Goal: Task Accomplishment & Management: Complete application form

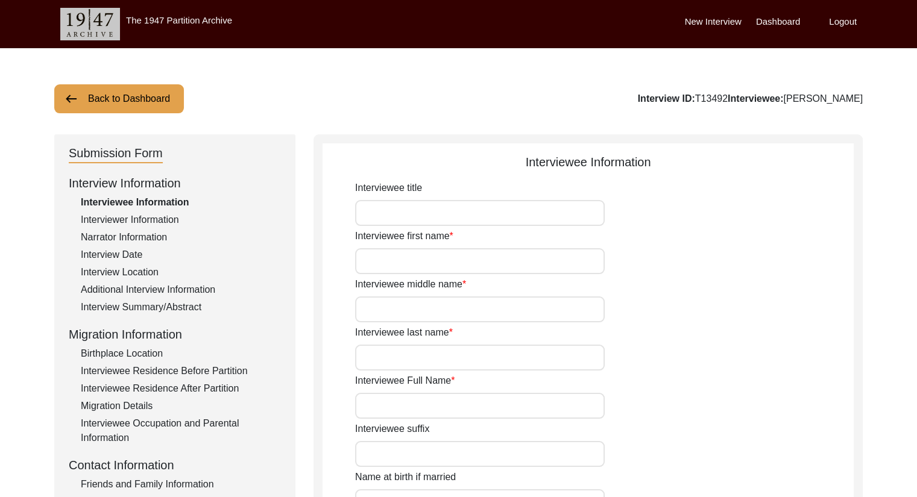
type input "Smt."
type input "[PERSON_NAME]"
type input "N/A"
type input "Saha"
type input "[PERSON_NAME]"
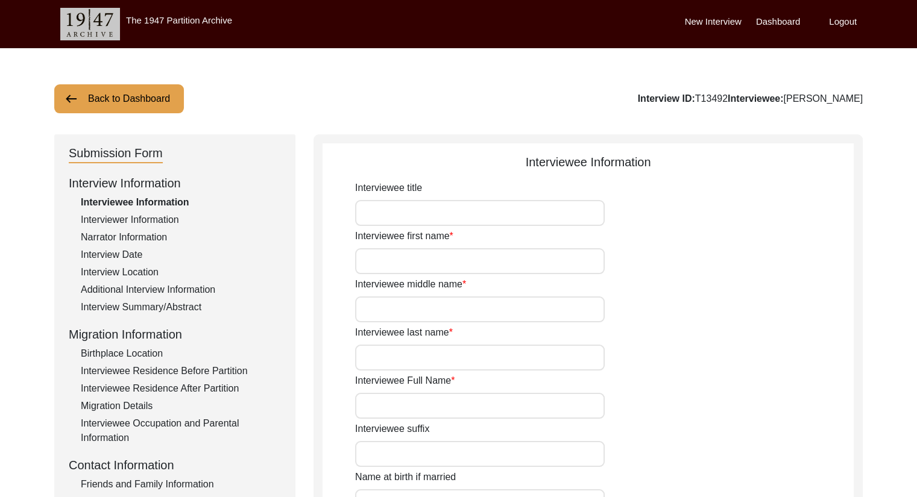
type input "[PERSON_NAME]"
type input "[DATE]"
type input "82"
type input "[DEMOGRAPHIC_DATA]"
type input "Bangla"
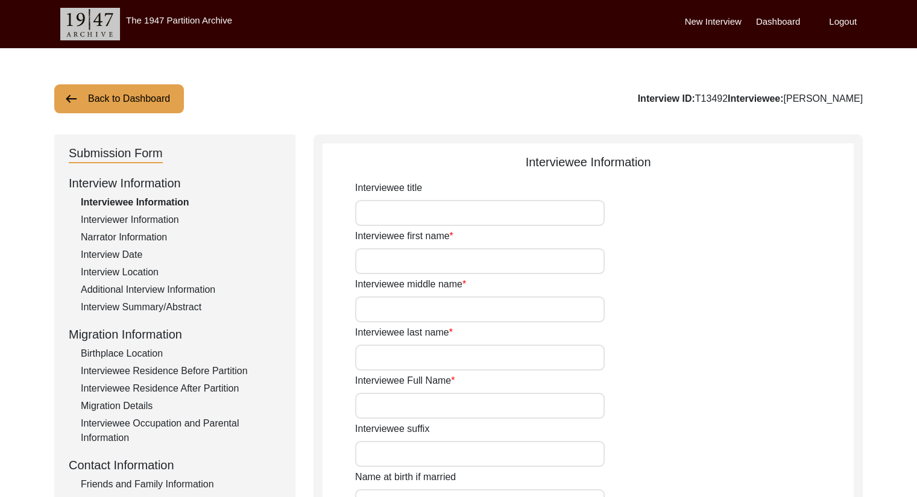
type input "[DEMOGRAPHIC_DATA]"
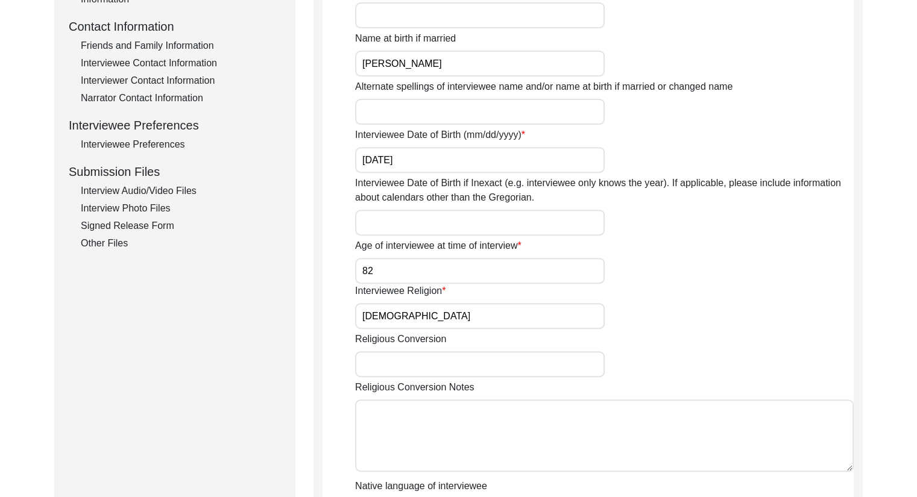
scroll to position [510, 0]
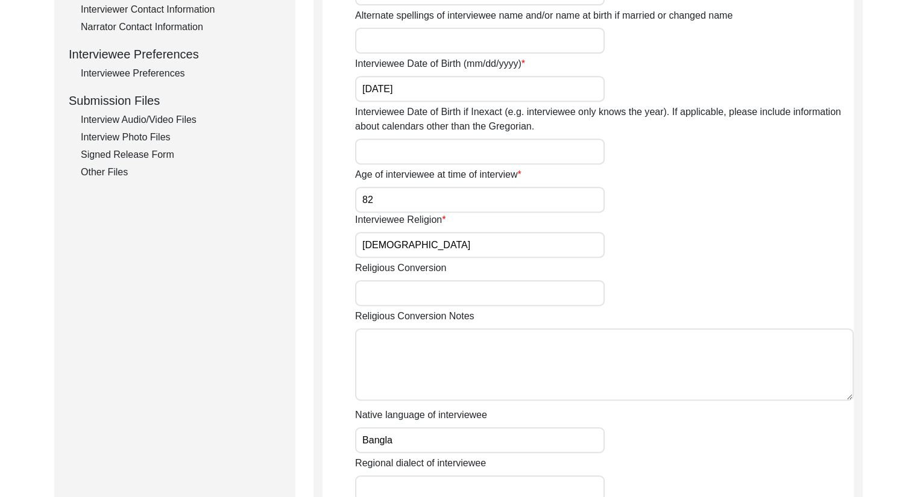
click at [151, 122] on div "Interview Audio/Video Files" at bounding box center [181, 120] width 200 height 14
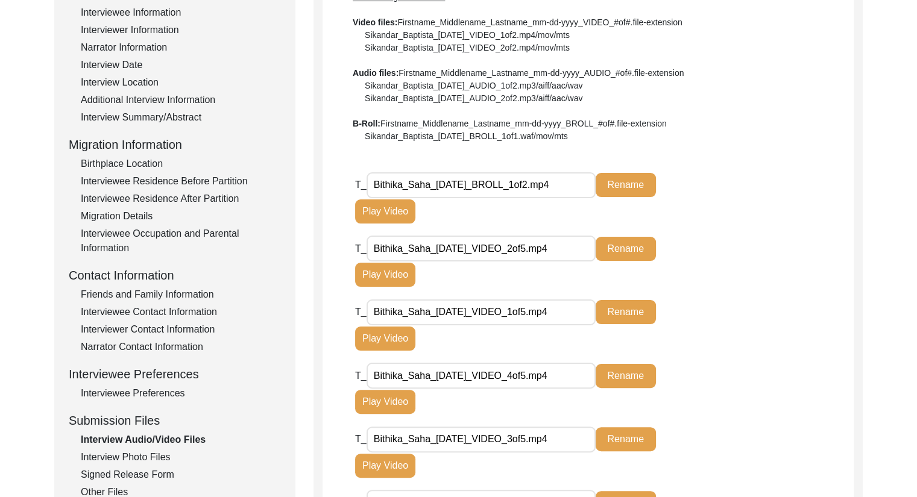
scroll to position [208, 0]
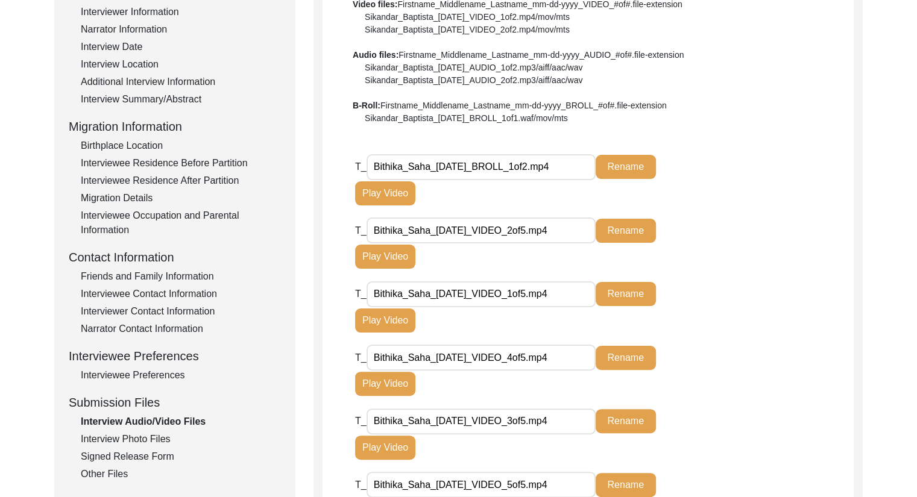
click at [627, 167] on button "Rename" at bounding box center [626, 167] width 60 height 24
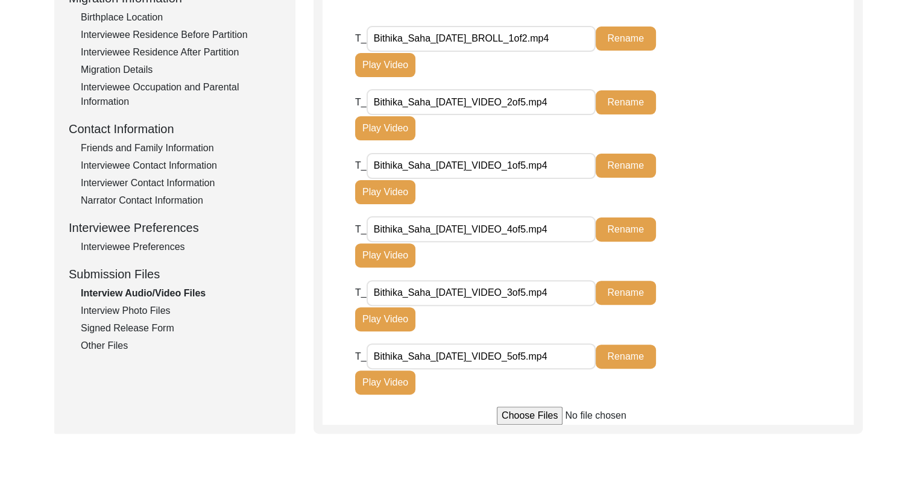
scroll to position [335, 0]
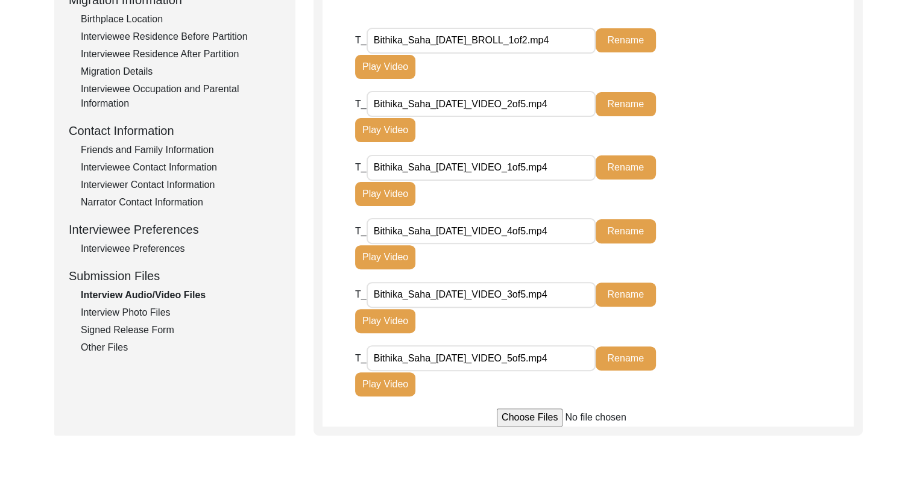
drag, startPoint x: 575, startPoint y: 362, endPoint x: 347, endPoint y: 327, distance: 230.5
click at [347, 327] on app-file-uploader "T_ Bithika_Saha_08-09-2025_BROLL_1of2.mp4 Rename Play Video T_ Bithika_Saha_08-…" at bounding box center [587, 227] width 531 height 400
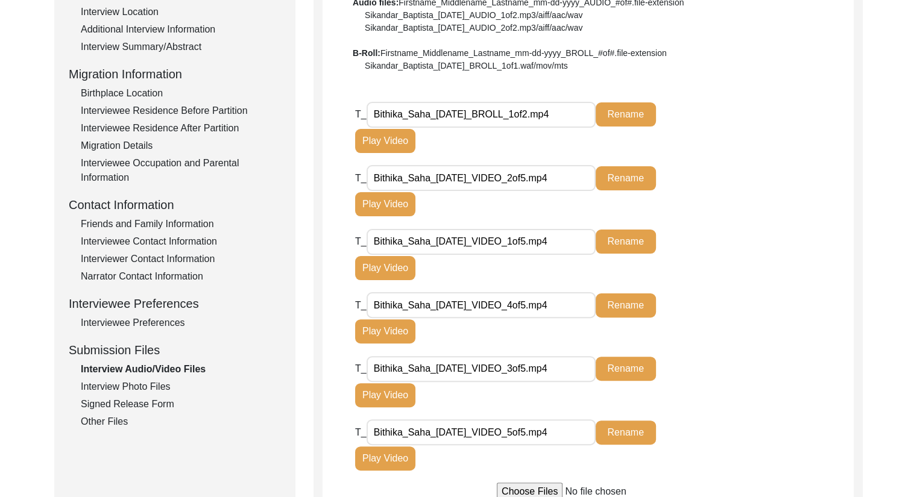
scroll to position [262, 0]
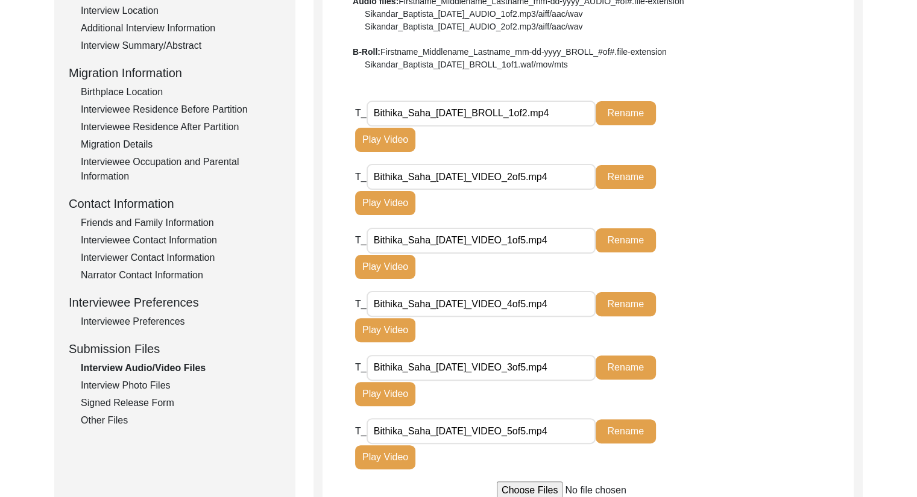
click at [154, 362] on div "Interview Audio/Video Files" at bounding box center [181, 368] width 200 height 14
click at [143, 349] on div "Submission Files" at bounding box center [175, 349] width 212 height 18
click at [145, 386] on div "Interview Photo Files" at bounding box center [181, 386] width 200 height 14
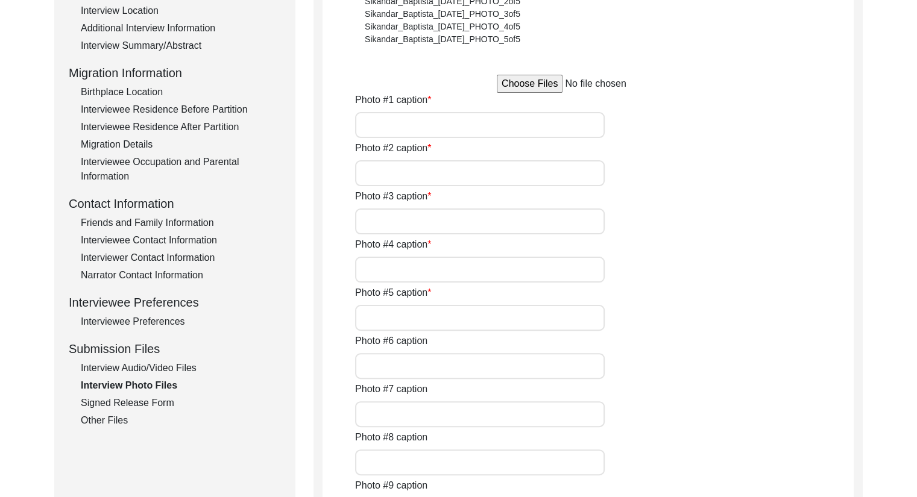
type input "[DATE] - Smt. [PERSON_NAME] on the day of the interview."
type input "[DATE] - Smt. [PERSON_NAME], and the interviewer, [PERSON_NAME] (her granddaugh…"
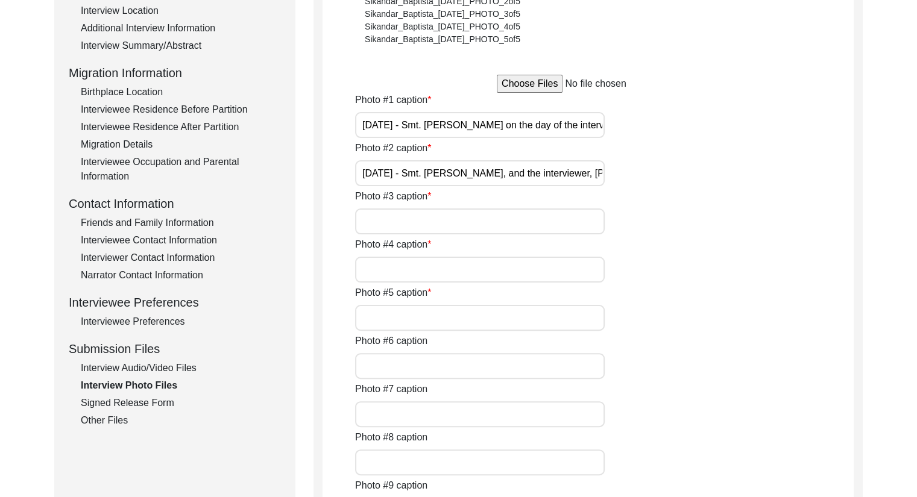
type input "[DATE] - Smt. [PERSON_NAME] looking at an old photograph of herself."
type input "[DATE] - Smt. [PERSON_NAME] and the interviewer talking before the interview."
type input "[DATE] - Smt. Saha with old photo albums."
type input "1957 - Photograph of Smt. Saha which was taken by her Eldest brother, [PERSON_N…"
type input "[DATE] - Smt. [PERSON_NAME] on her wedding day before the groom and his family …"
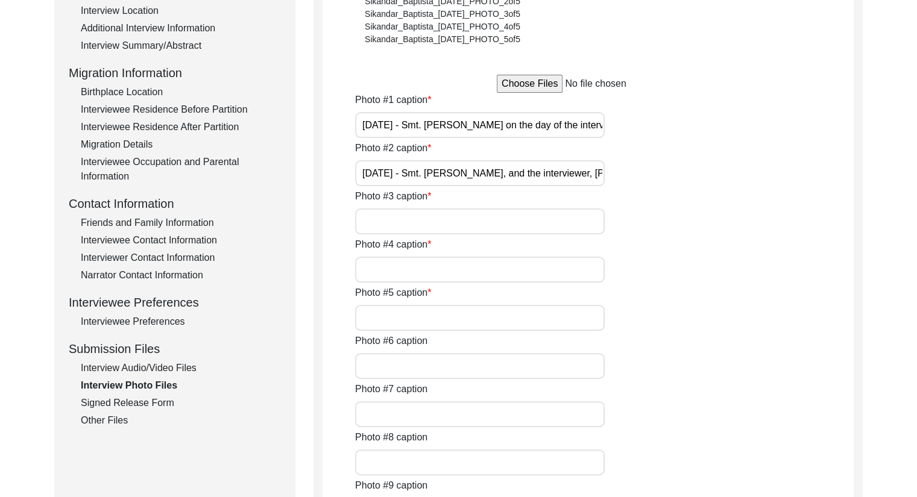
type input "[DATE] – Smt. [PERSON_NAME]’s mother, Late [PERSON_NAME], welcoming her husband…"
type input "[DATE] - Smt. [PERSON_NAME]'s youngest sister, [PERSON_NAME], applying sandalwo…"
type input "[DATE] - Smt. [PERSON_NAME] and her husband, Late [PERSON_NAME], on the day of …"
type input "1965 - Smt. [PERSON_NAME] and her husband, Late [PERSON_NAME]. This photograph …"
type input "[DATE] - Smt. [PERSON_NAME] during a trip with her husband to [GEOGRAPHIC_DATA]…"
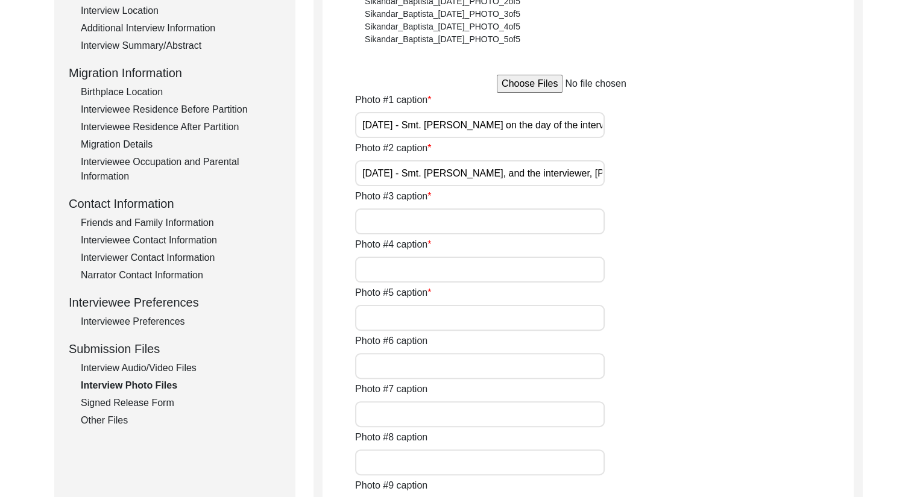
type textarea "Photo #13 caption: 1968 - Smt. Saha with her son, [PERSON_NAME], who is a year …"
type input "8"
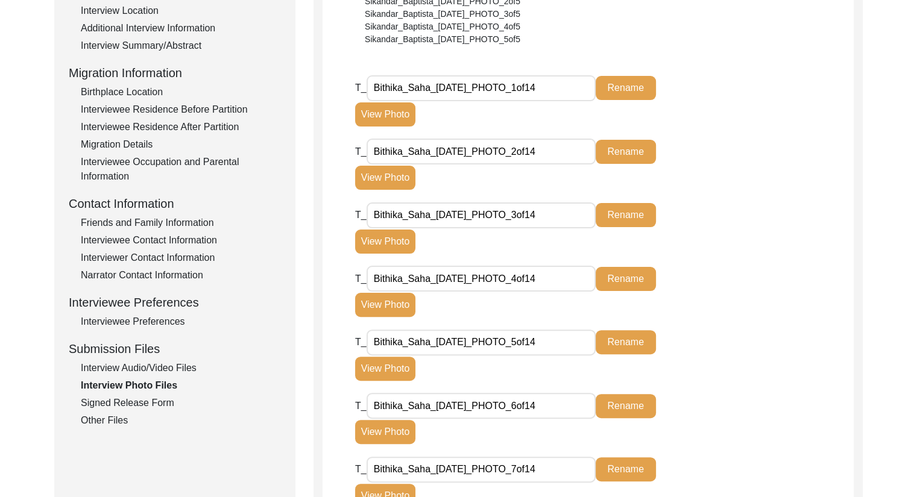
click at [159, 366] on div "Interview Audio/Video Files" at bounding box center [181, 368] width 200 height 14
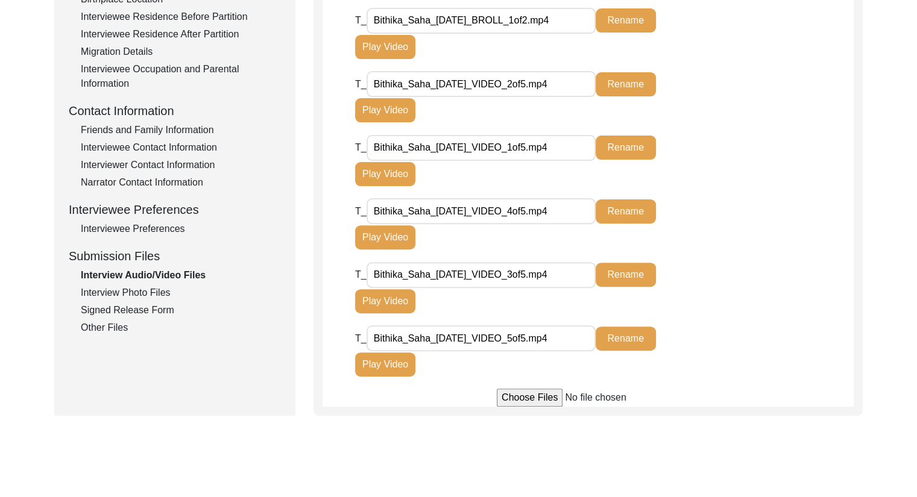
scroll to position [385, 0]
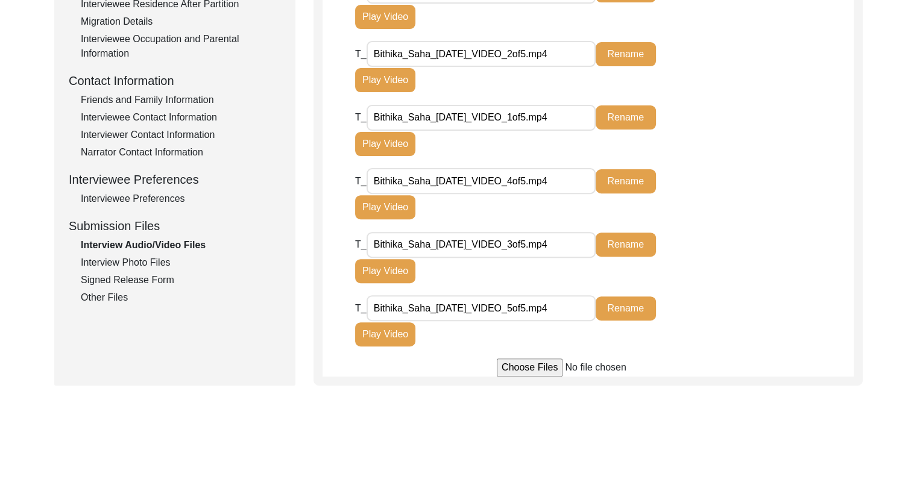
click at [556, 369] on input "file" at bounding box center [588, 368] width 183 height 18
click at [708, 119] on div "T_ Bithika_Saha_08-09-2025_VIDEO_1of5.mp4 Rename Play Video" at bounding box center [604, 136] width 498 height 64
drag, startPoint x: 582, startPoint y: 184, endPoint x: 365, endPoint y: 178, distance: 217.1
click at [365, 178] on div "T_ Bithika_Saha_08-09-2025_VIDEO_4of5.mp4 Rename Play Video" at bounding box center [529, 194] width 349 height 52
click at [545, 182] on input "Bithika_Saha_[DATE]_VIDEO_4of5.mp4" at bounding box center [480, 181] width 229 height 26
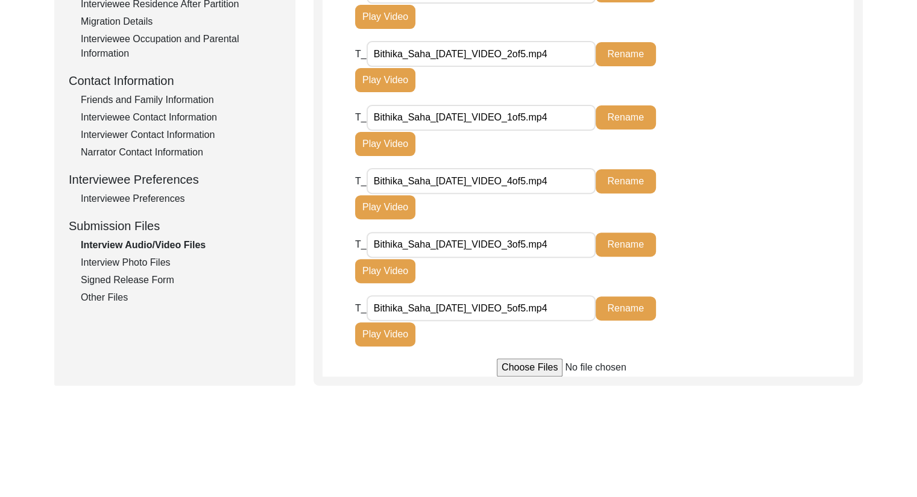
drag, startPoint x: 545, startPoint y: 182, endPoint x: 437, endPoint y: 178, distance: 108.0
click at [437, 178] on input "Bithika_Saha_[DATE]_VIDEO_4of5.mp4" at bounding box center [480, 181] width 229 height 26
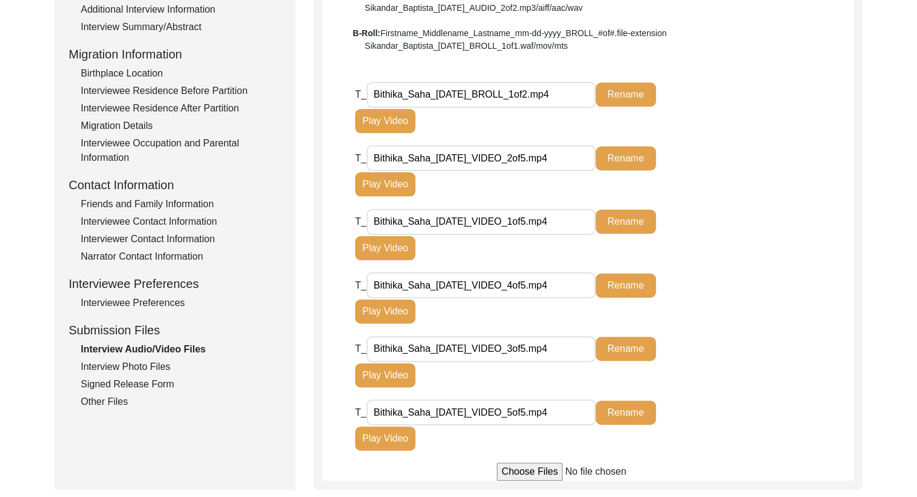
scroll to position [278, 0]
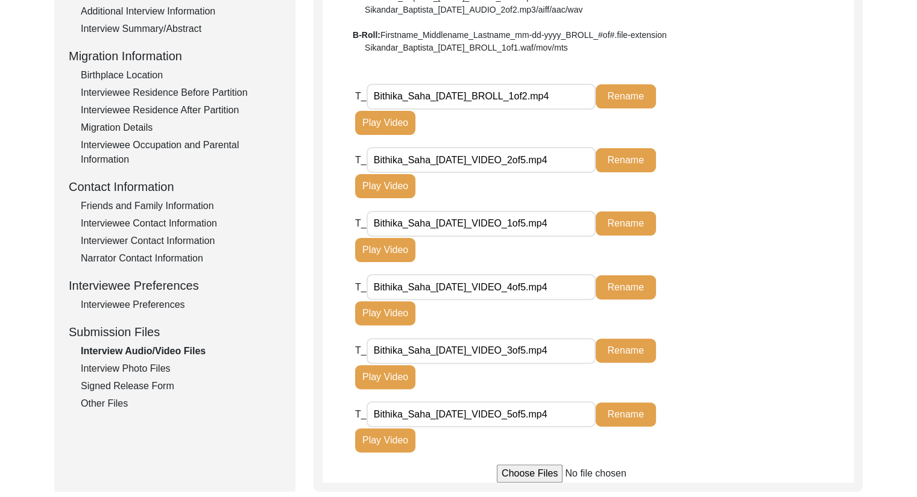
click at [386, 251] on button "Play Video" at bounding box center [385, 250] width 60 height 24
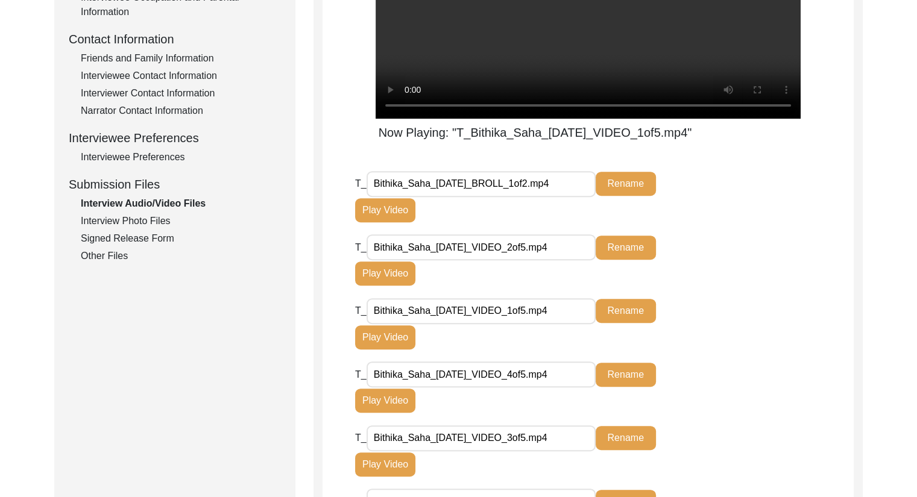
scroll to position [446, 0]
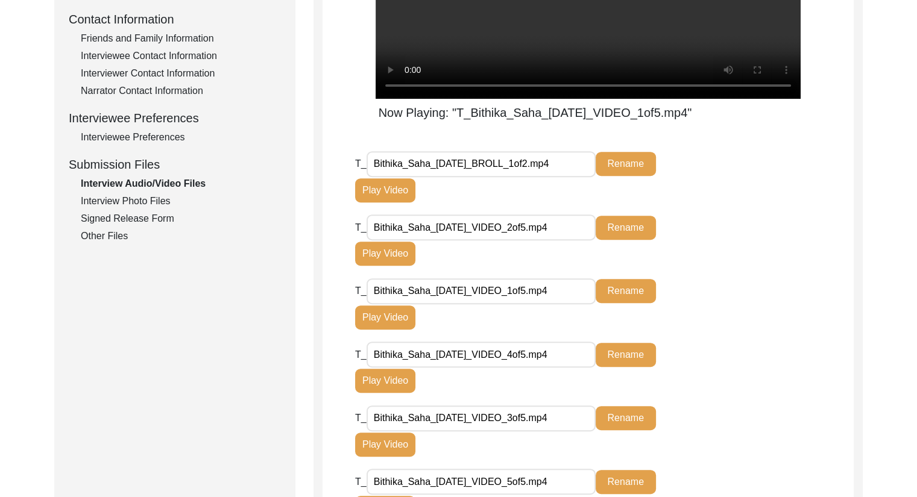
click at [393, 266] on button "Play Video" at bounding box center [385, 254] width 60 height 24
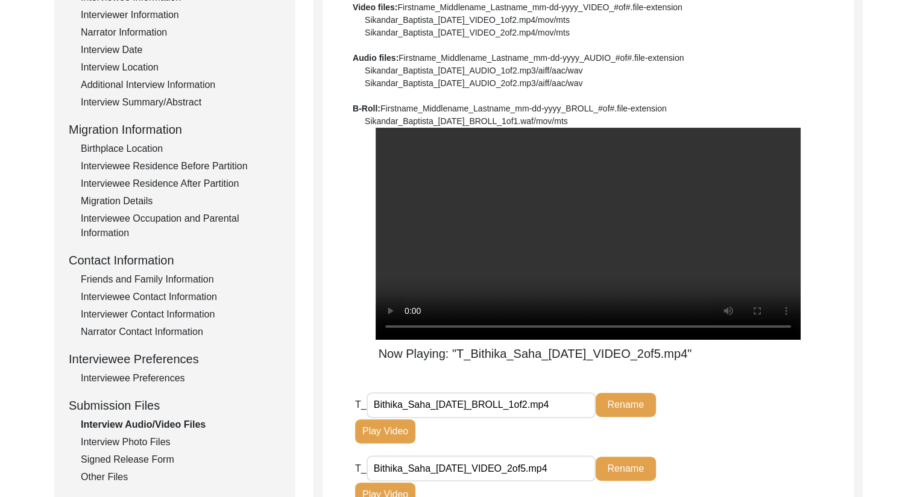
scroll to position [203, 0]
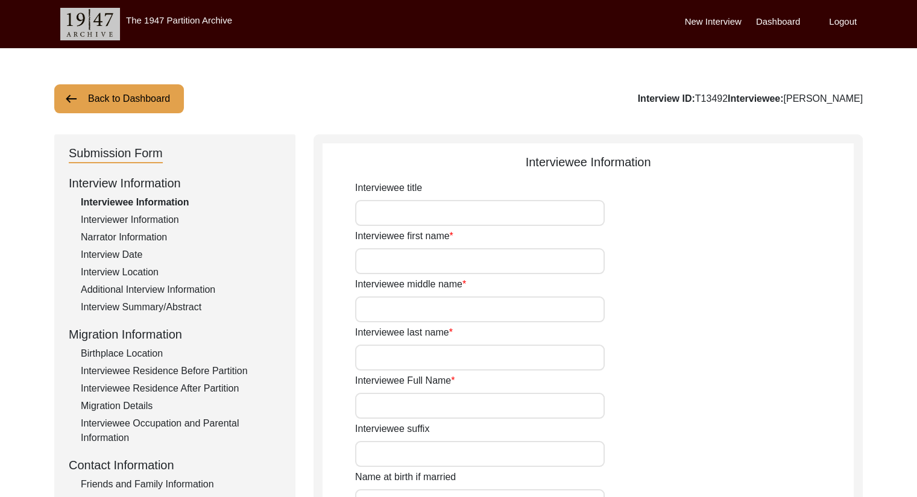
type input "Smt."
type input "[PERSON_NAME]"
type input "N/A"
type input "Saha"
type input "[PERSON_NAME]"
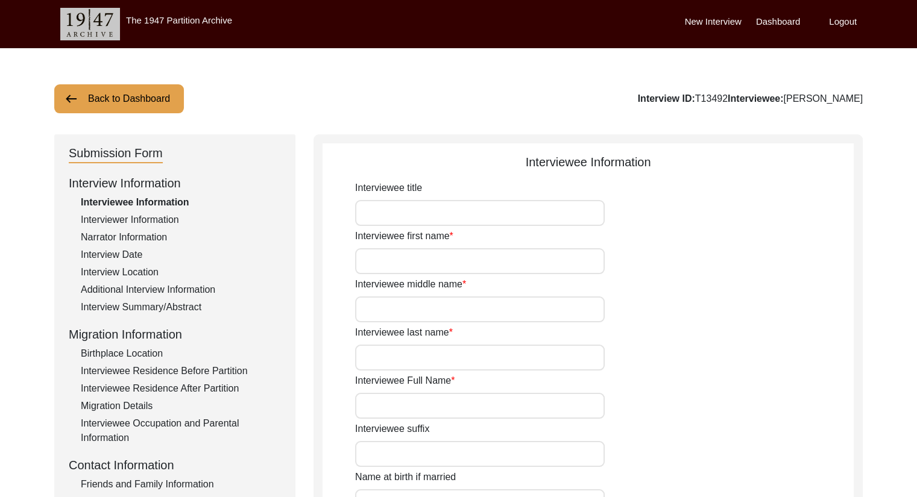
type input "[PERSON_NAME]"
type input "[DATE]"
type input "82"
type input "[DEMOGRAPHIC_DATA]"
type input "Bangla"
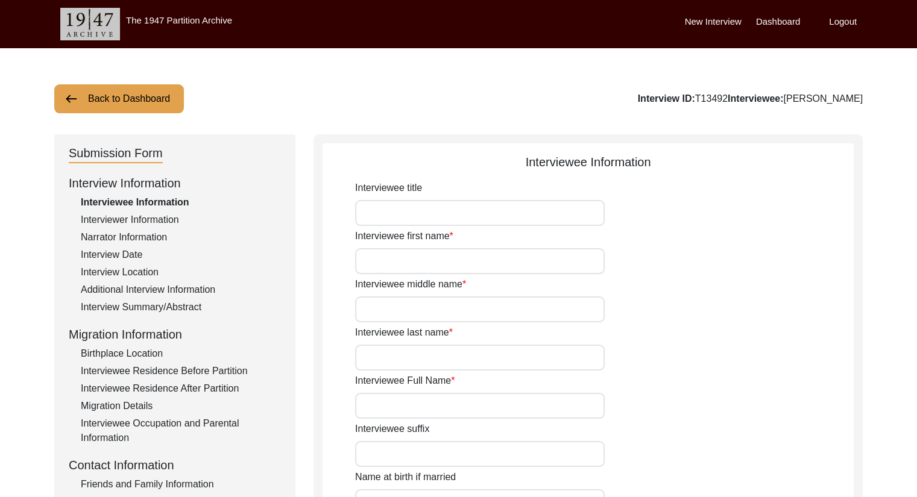
type input "[DEMOGRAPHIC_DATA]"
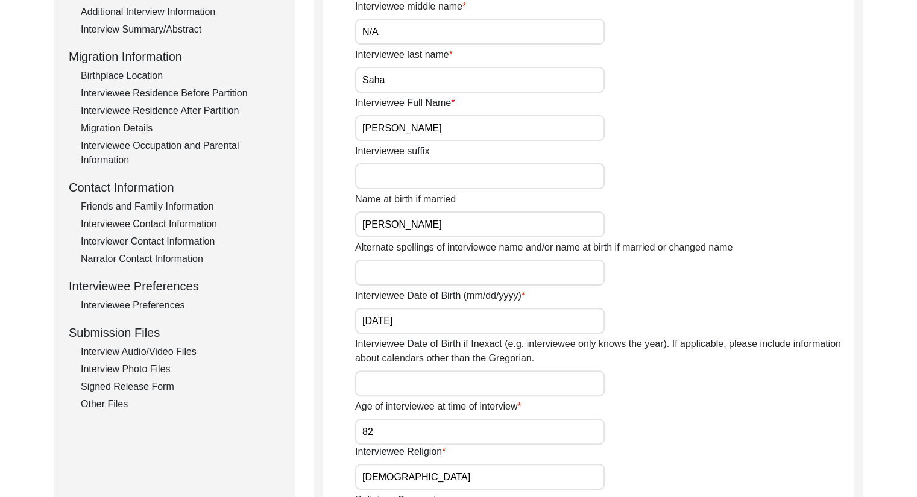
scroll to position [432, 0]
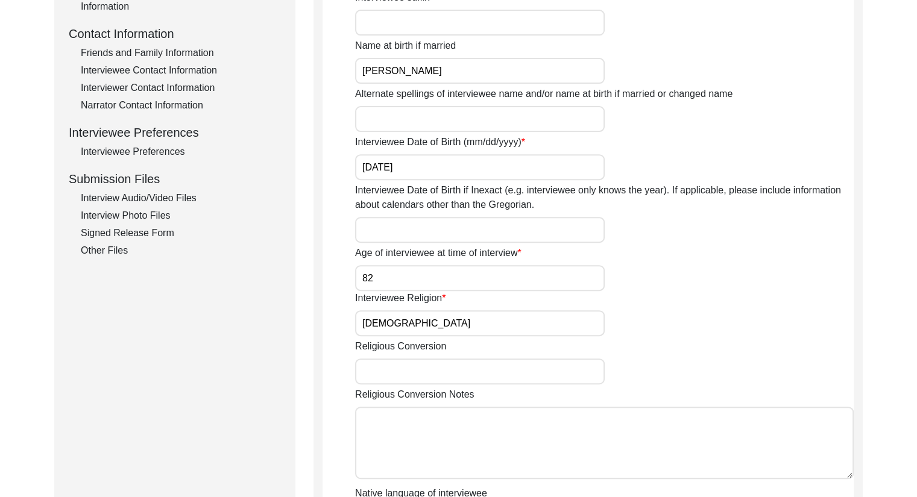
click at [149, 198] on div "Interview Audio/Video Files" at bounding box center [181, 198] width 200 height 14
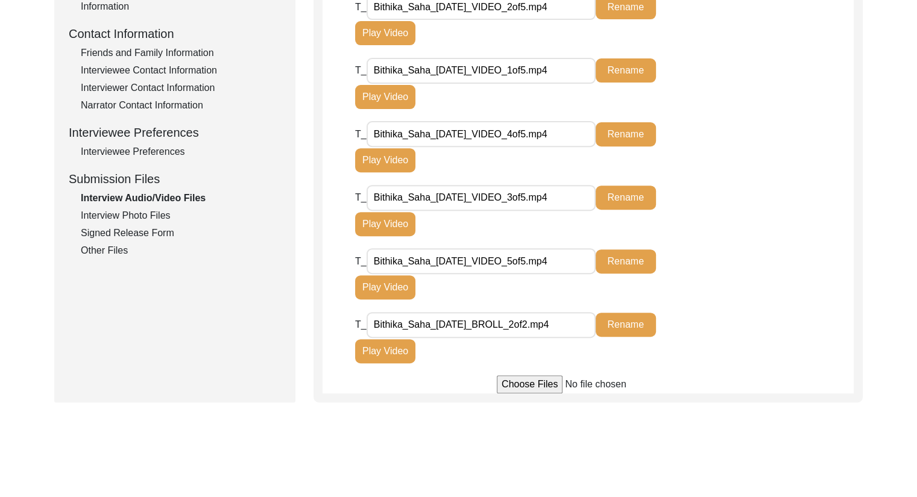
click at [389, 359] on button "Play Video" at bounding box center [385, 351] width 60 height 24
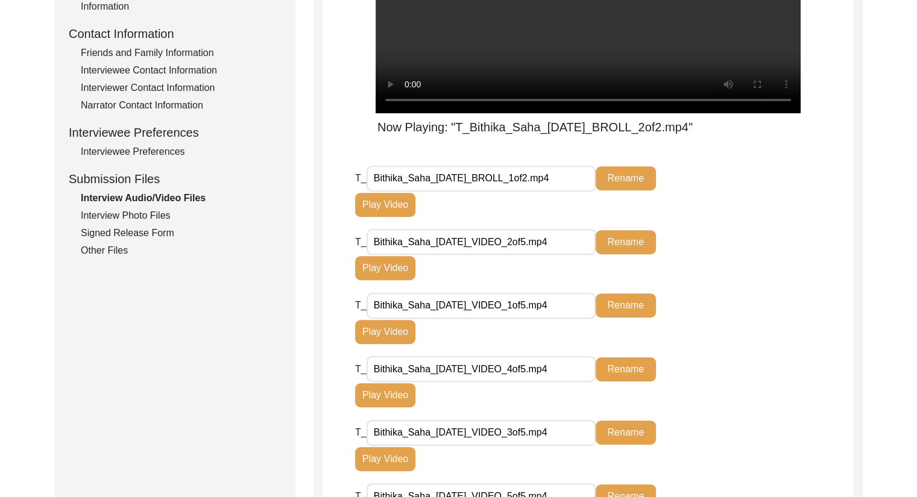
click at [405, 471] on button "Play Video" at bounding box center [385, 459] width 60 height 24
click at [392, 447] on button "Play Video" at bounding box center [385, 459] width 60 height 24
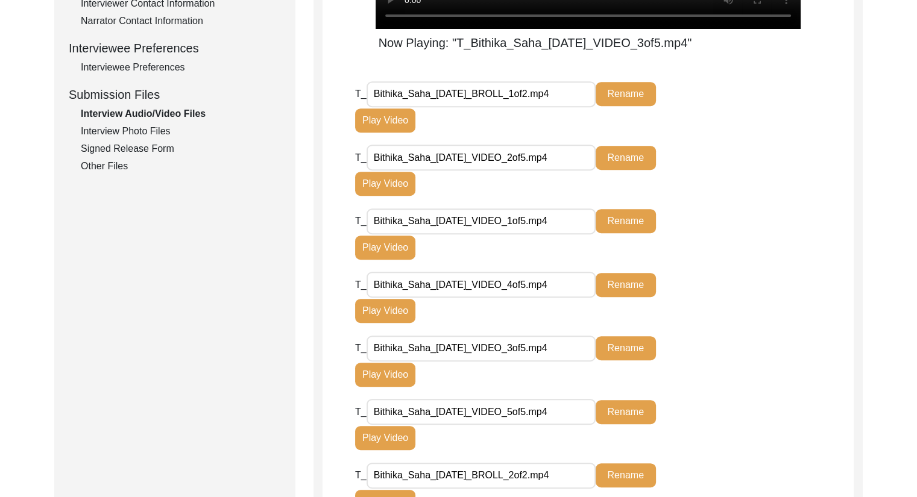
scroll to position [517, 0]
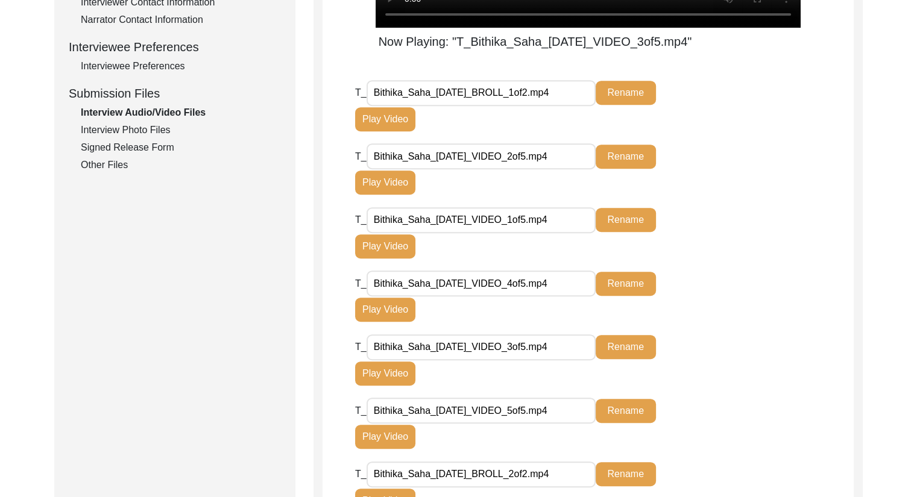
click at [393, 322] on button "Play Video" at bounding box center [385, 310] width 60 height 24
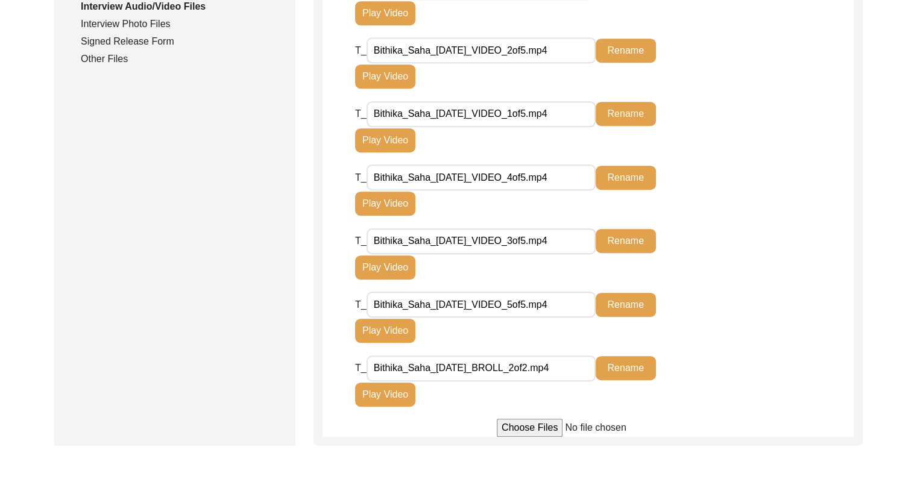
scroll to position [652, 0]
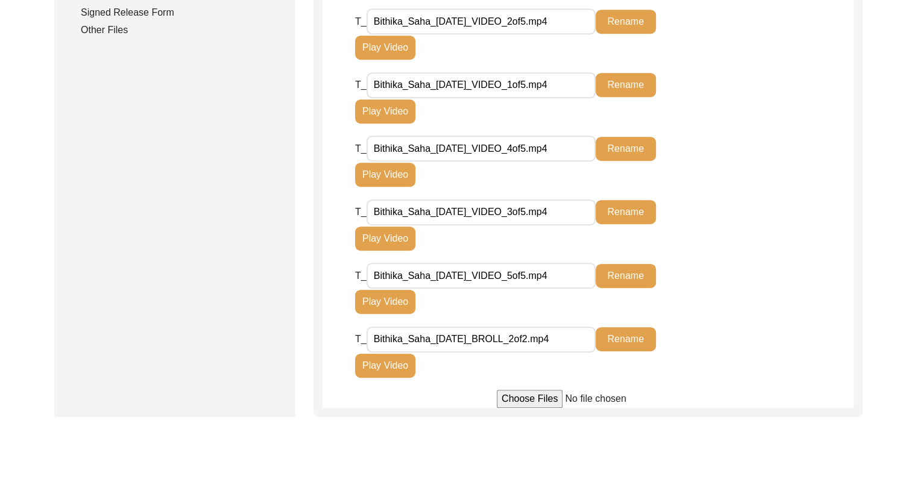
click at [384, 314] on button "Play Video" at bounding box center [385, 302] width 60 height 24
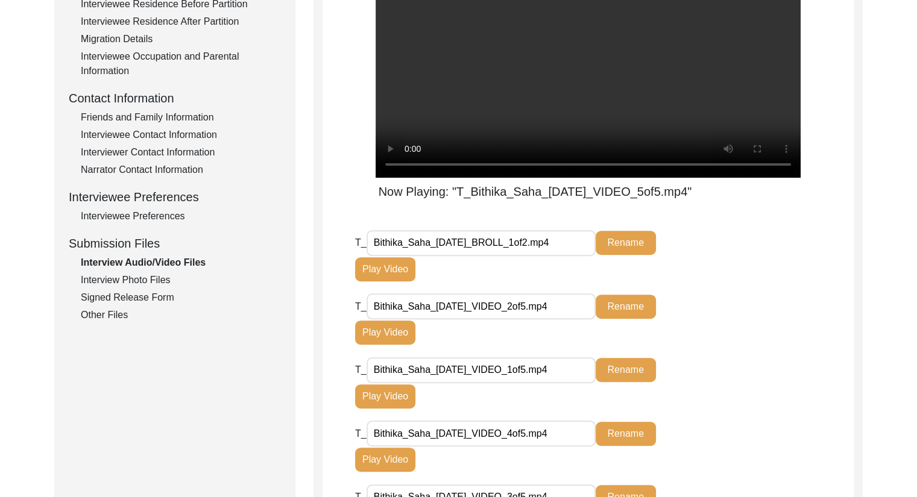
scroll to position [388, 0]
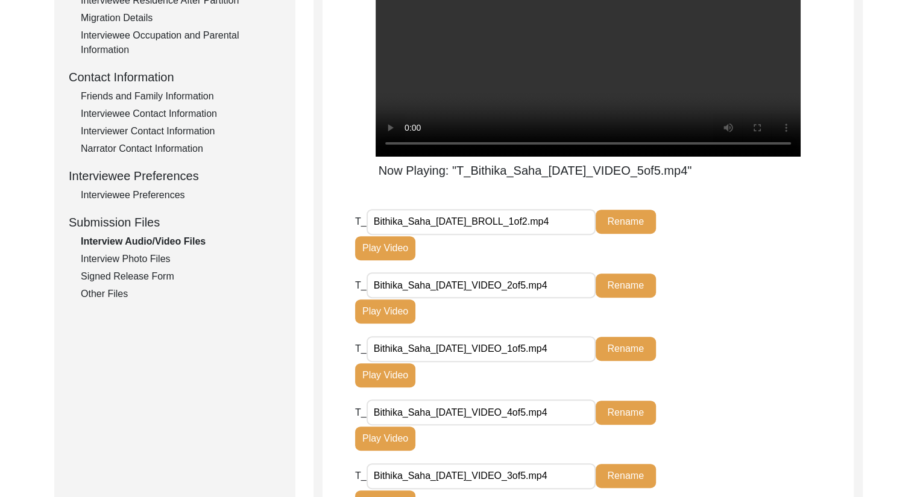
click at [387, 260] on button "Play Video" at bounding box center [385, 248] width 60 height 24
click at [392, 236] on button "Play Video" at bounding box center [385, 248] width 60 height 24
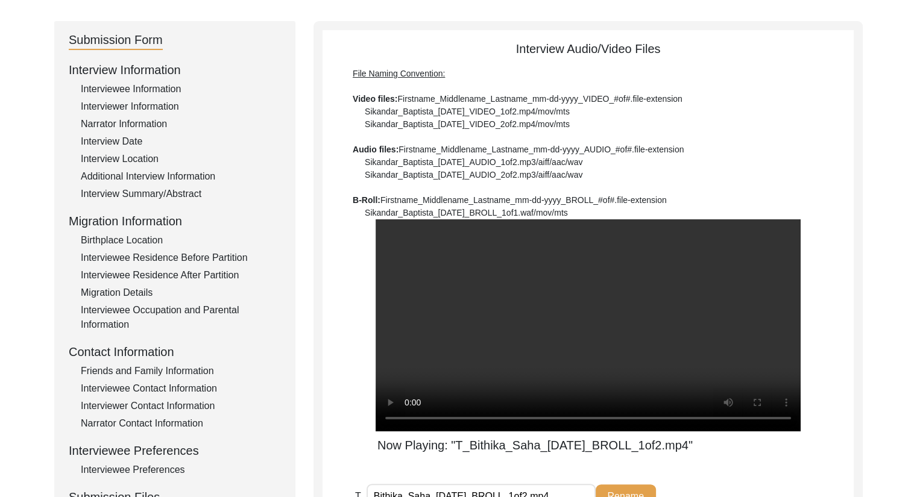
scroll to position [78, 0]
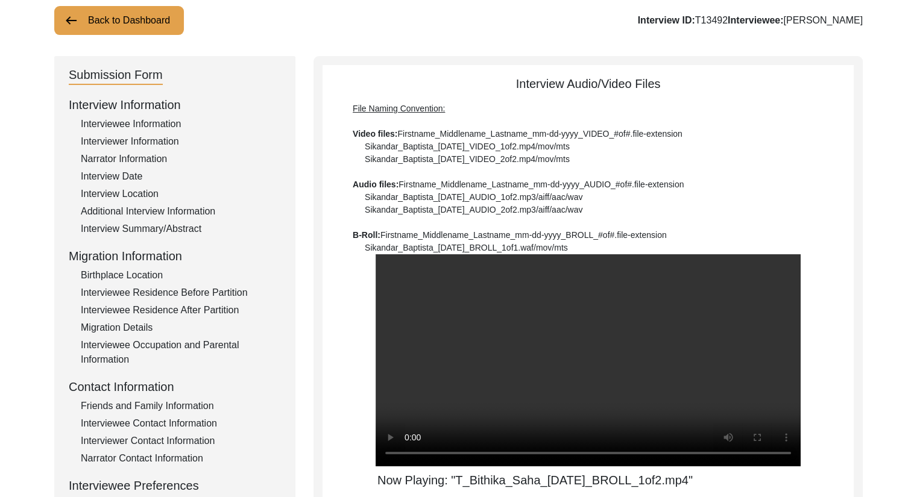
click at [148, 123] on div "Interviewee Information" at bounding box center [181, 124] width 200 height 14
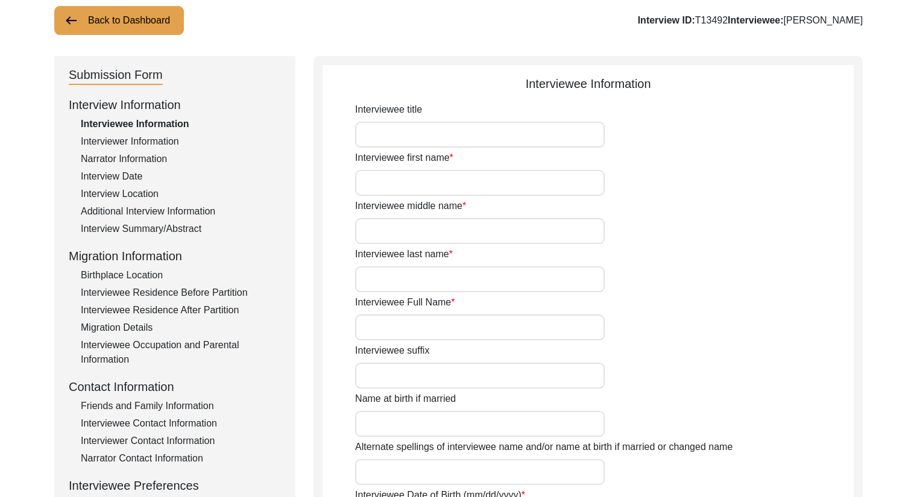
type input "Smt."
type input "[PERSON_NAME]"
type input "N/A"
type input "Saha"
type input "[PERSON_NAME]"
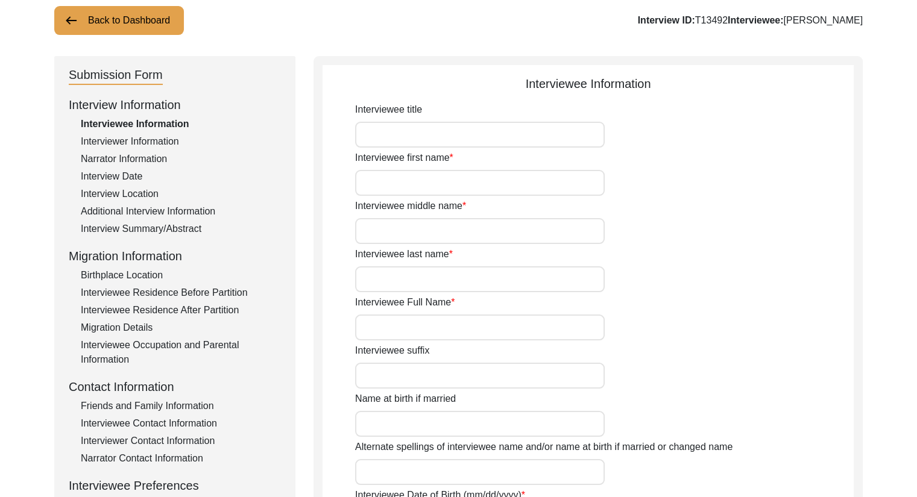
type input "[PERSON_NAME]"
type input "[DATE]"
type input "82"
type input "[DEMOGRAPHIC_DATA]"
type input "Bangla"
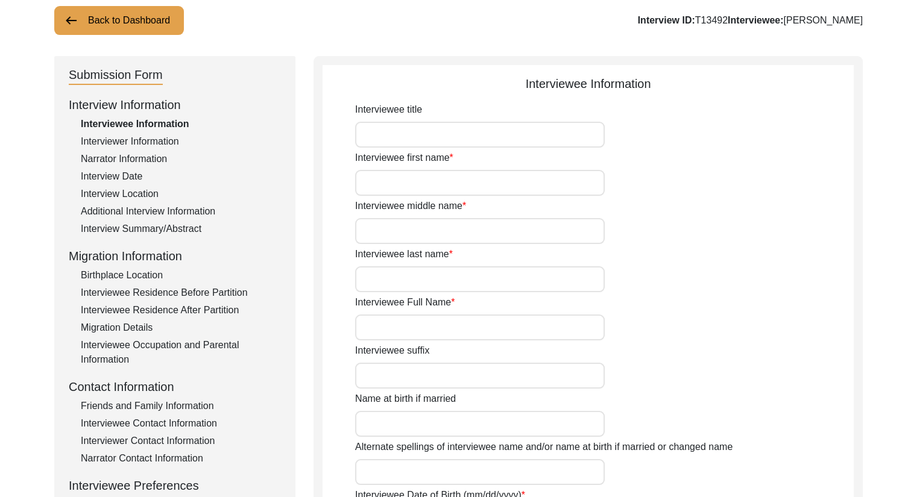
type input "[DEMOGRAPHIC_DATA]"
click at [156, 143] on div "Interviewer Information" at bounding box center [181, 141] width 200 height 14
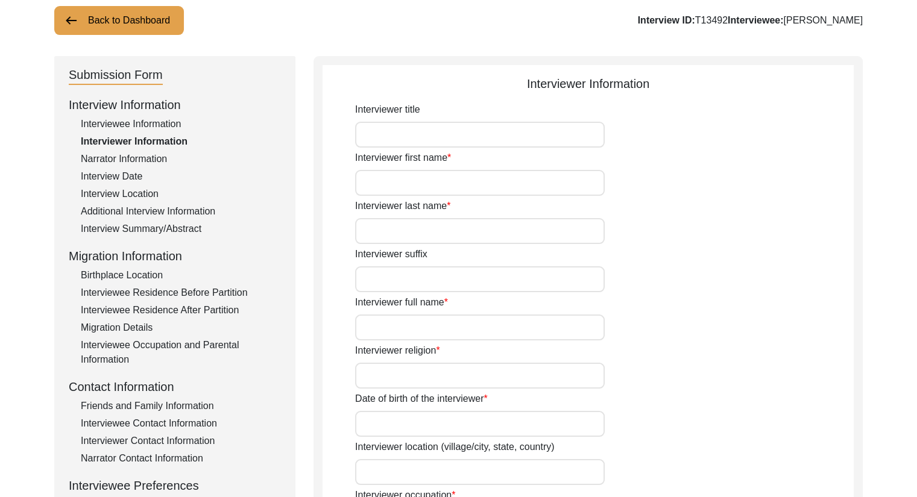
type input "Ms."
type input "[PERSON_NAME]"
type input "[DEMOGRAPHIC_DATA]"
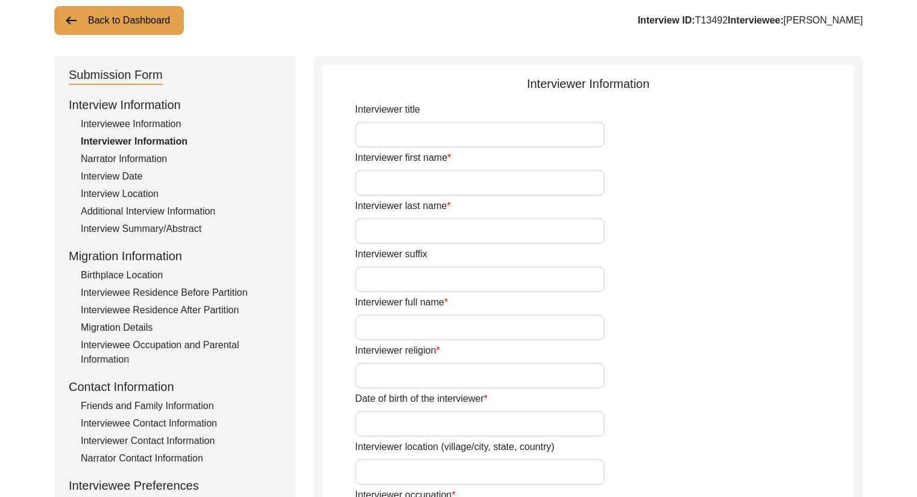
type input "[DATE]"
type input "[GEOGRAPHIC_DATA], [GEOGRAPHIC_DATA], [GEOGRAPHIC_DATA]"
type input "Student"
type textarea "The interviewer is currently a 4th year undergraduate student studying History …"
type input "Bangla"
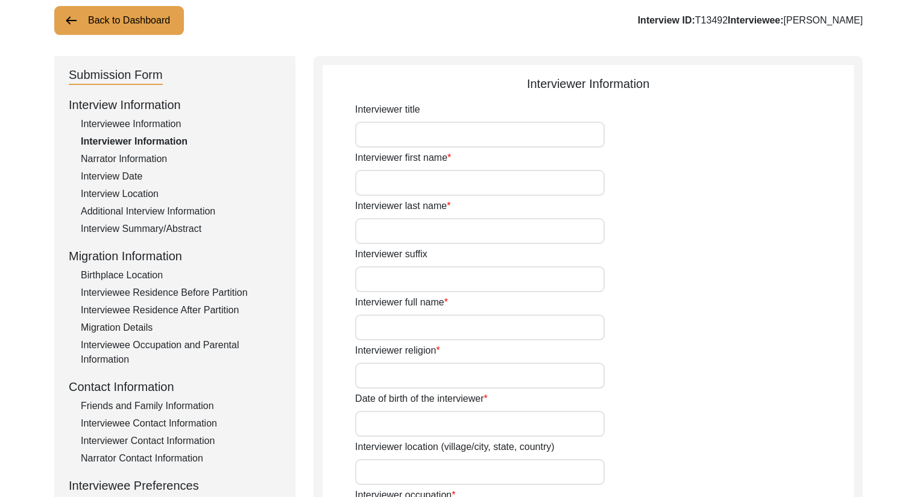
type textarea "The interviewee is the grandmother of the interviewer."
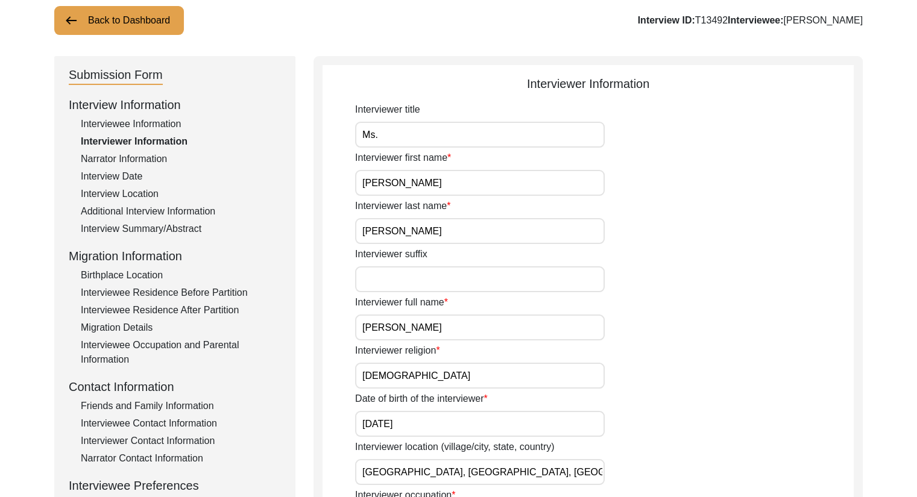
click at [155, 160] on div "Narrator Information" at bounding box center [181, 159] width 200 height 14
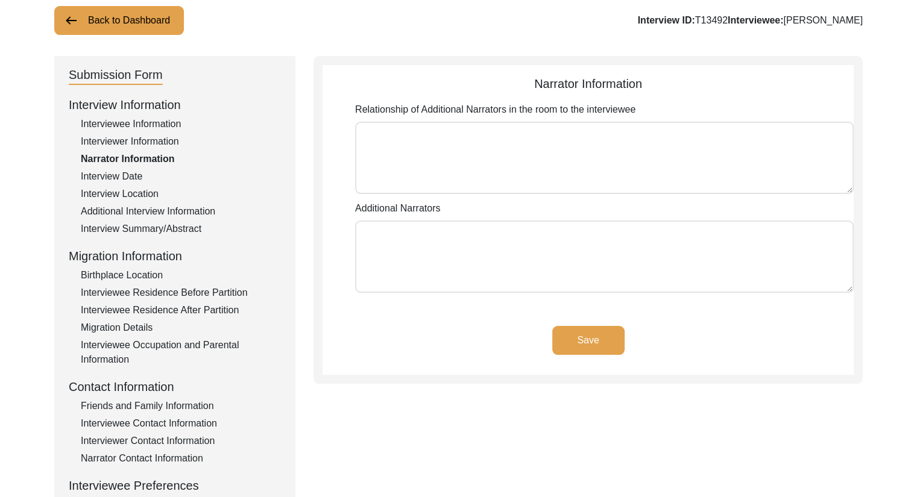
click at [139, 175] on div "Interview Date" at bounding box center [181, 176] width 200 height 14
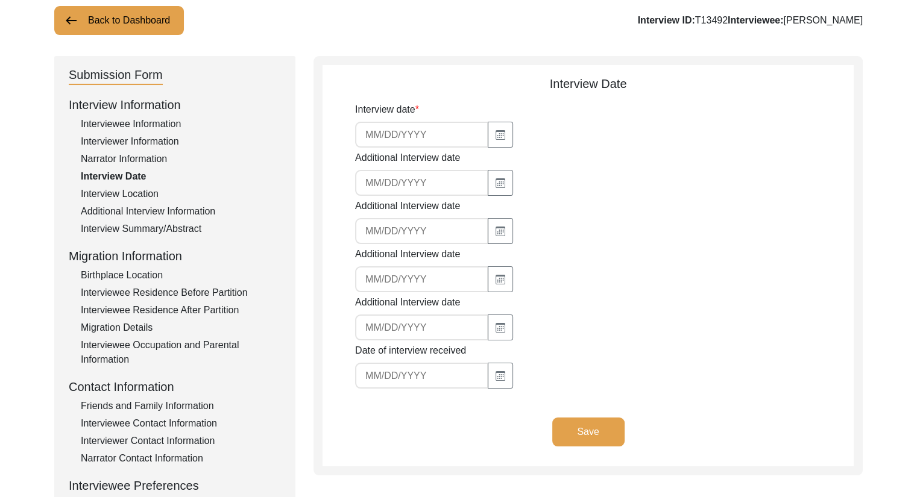
type input "[DATE]"
click at [115, 362] on div "Interviewee Occupation and Parental Information" at bounding box center [181, 352] width 200 height 29
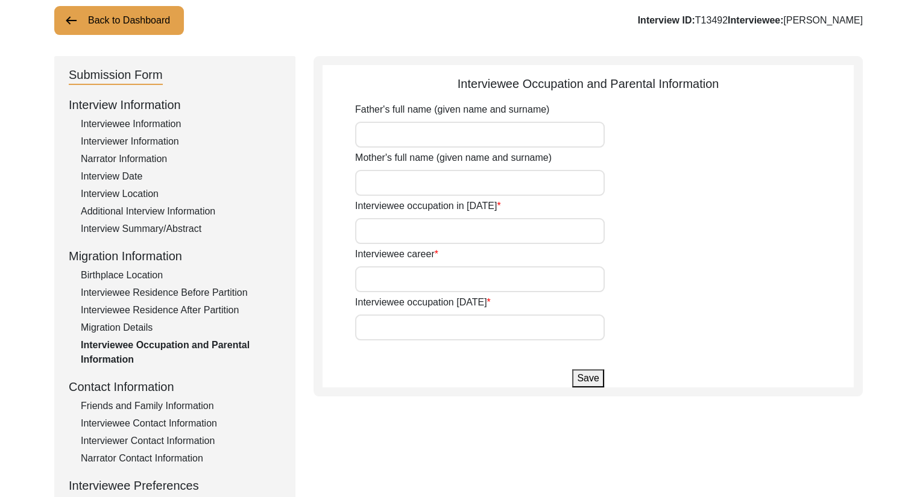
type input "[PERSON_NAME]"
type input "Smt. [PERSON_NAME]"
type input "Student"
type input "Home Maker"
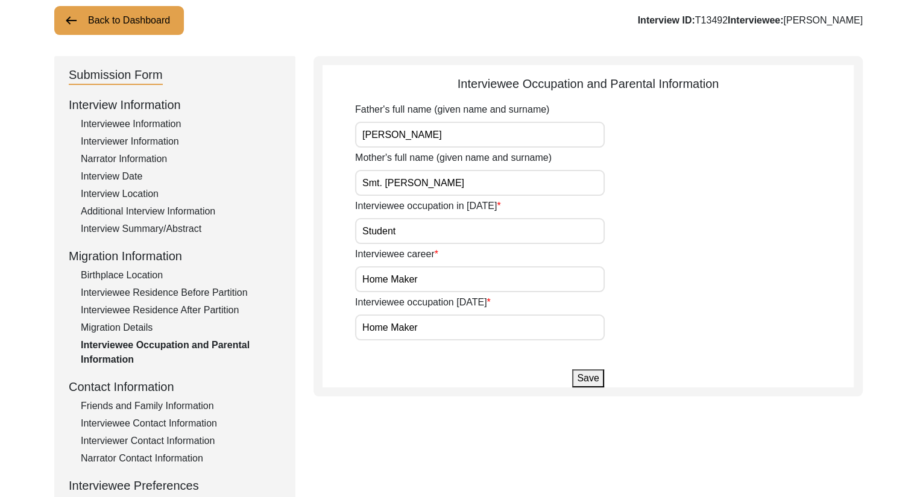
click at [149, 344] on div "Interviewee Occupation and Parental Information" at bounding box center [181, 352] width 200 height 29
click at [124, 359] on div "Interviewee Occupation and Parental Information" at bounding box center [181, 352] width 200 height 29
click at [132, 322] on div "Migration Details" at bounding box center [181, 328] width 200 height 14
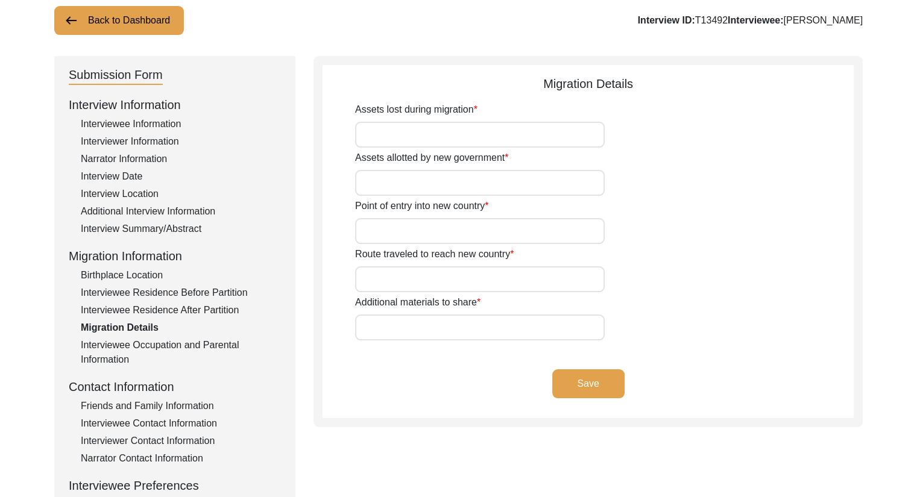
type input "N/A"
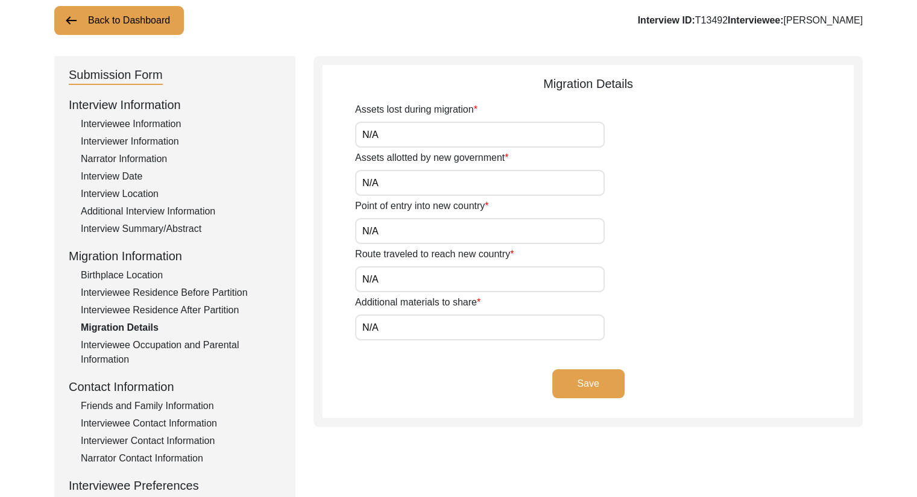
click at [156, 306] on div "Interviewee Residence After Partition" at bounding box center [181, 310] width 200 height 14
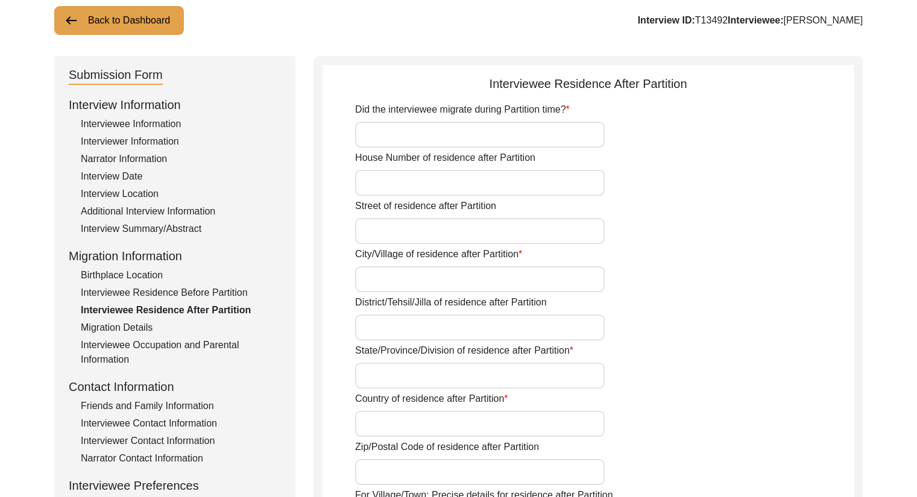
type input "No"
type input "35"
type input "[PERSON_NAME][GEOGRAPHIC_DATA]"
type input "[GEOGRAPHIC_DATA]"
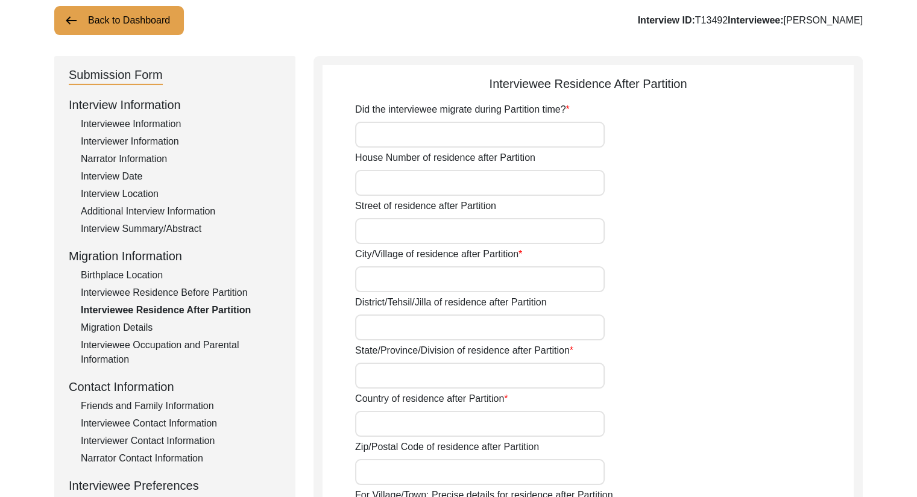
type input "[GEOGRAPHIC_DATA]"
type input "700007"
type input "[GEOGRAPHIC_DATA]"
type input "22.58576231155508"
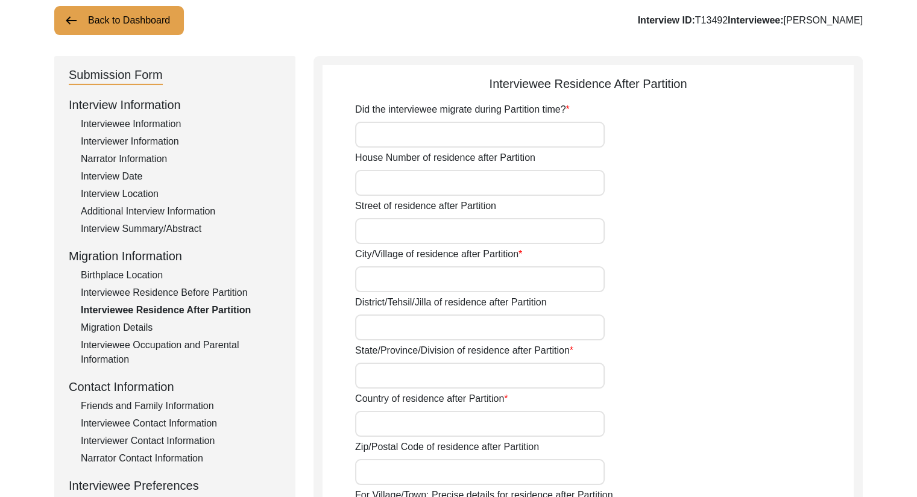
type input "88.36096528257873"
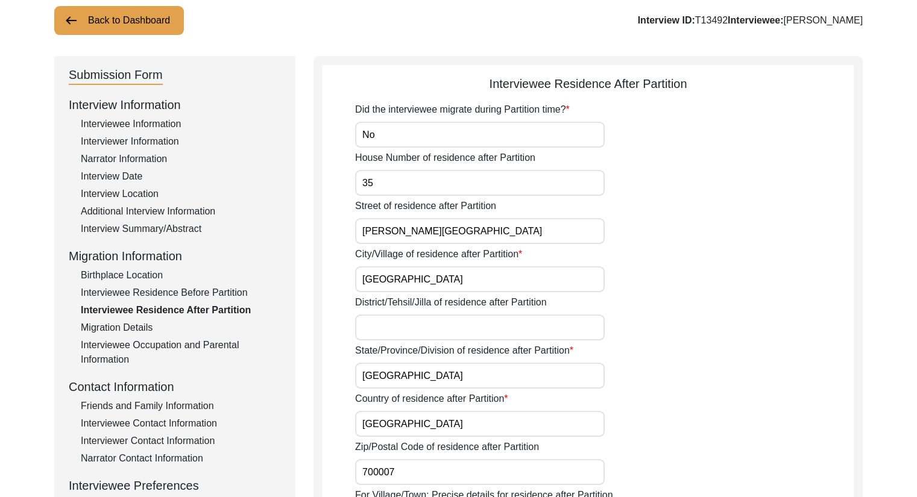
click at [157, 292] on div "Interviewee Residence Before Partition" at bounding box center [181, 293] width 200 height 14
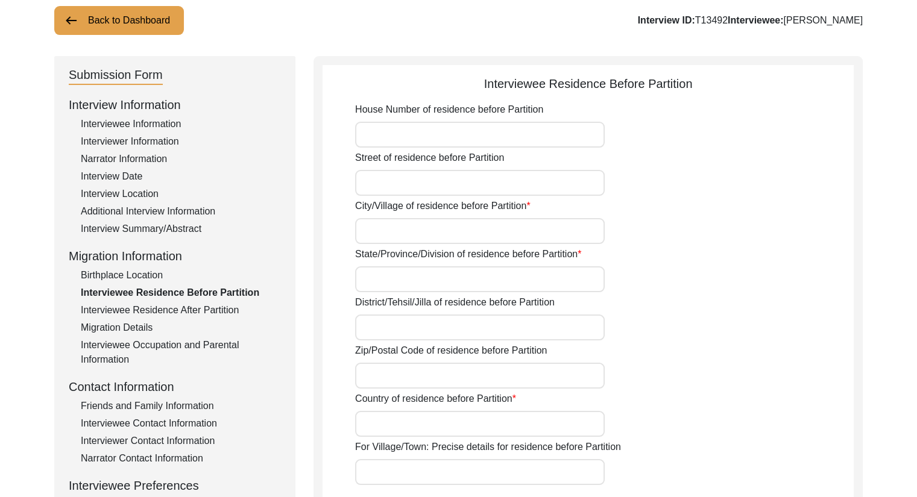
type input "35"
type input "[PERSON_NAME][GEOGRAPHIC_DATA]"
type input "[GEOGRAPHIC_DATA]"
type input "700007"
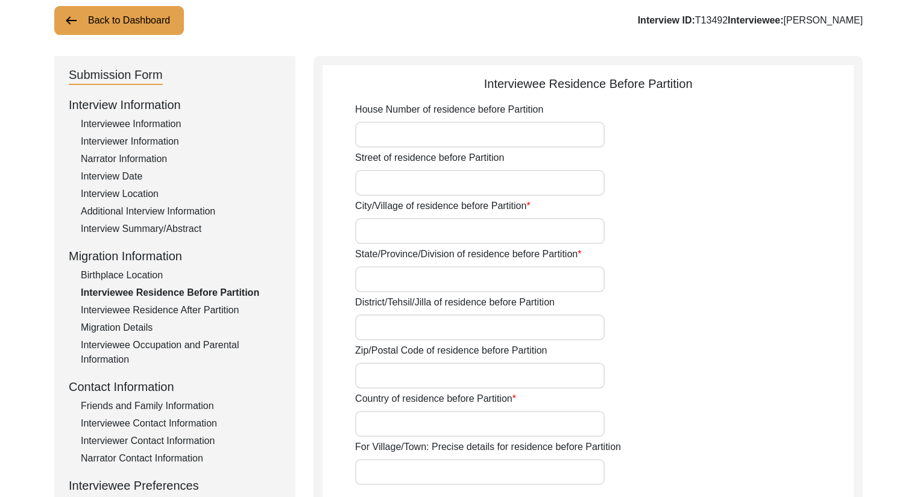
type input "[GEOGRAPHIC_DATA]"
type input "[GEOGRAPHIC_DATA], [GEOGRAPHIC_DATA], [GEOGRAPHIC_DATA]"
type input "22.58576231155508"
type input "88.36096528257873"
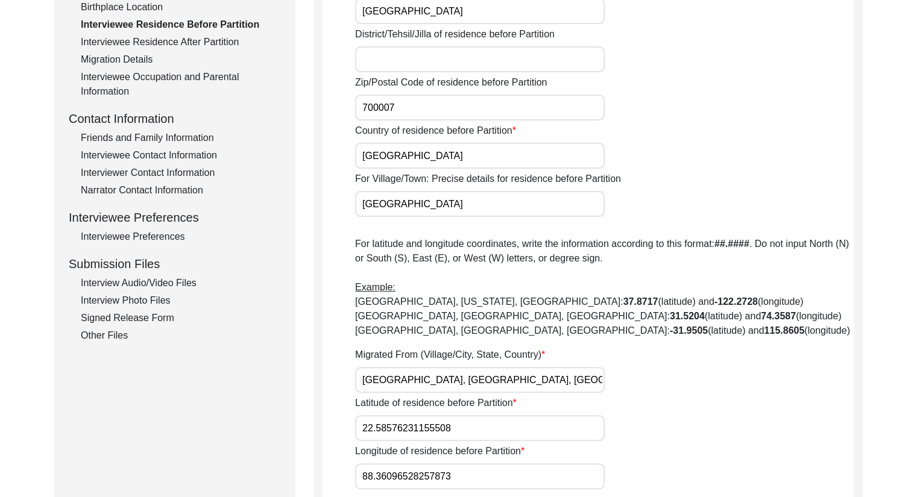
scroll to position [324, 0]
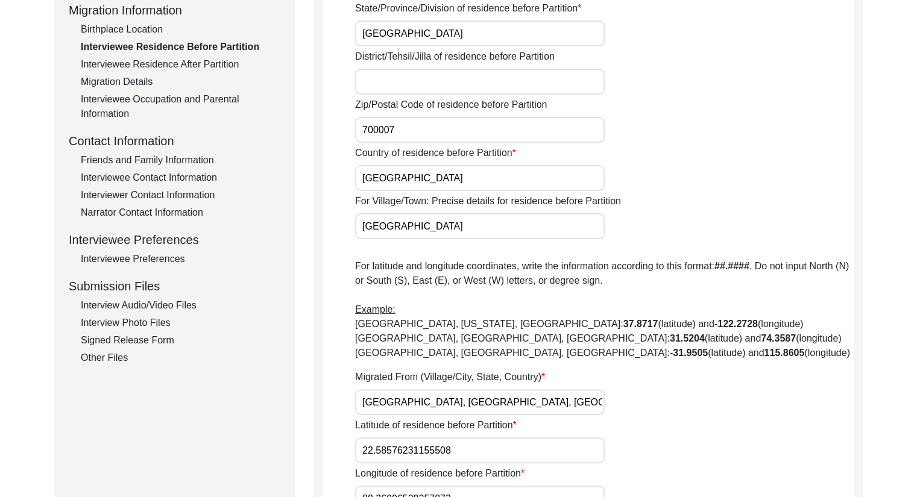
click at [148, 163] on div "Friends and Family Information" at bounding box center [181, 160] width 200 height 14
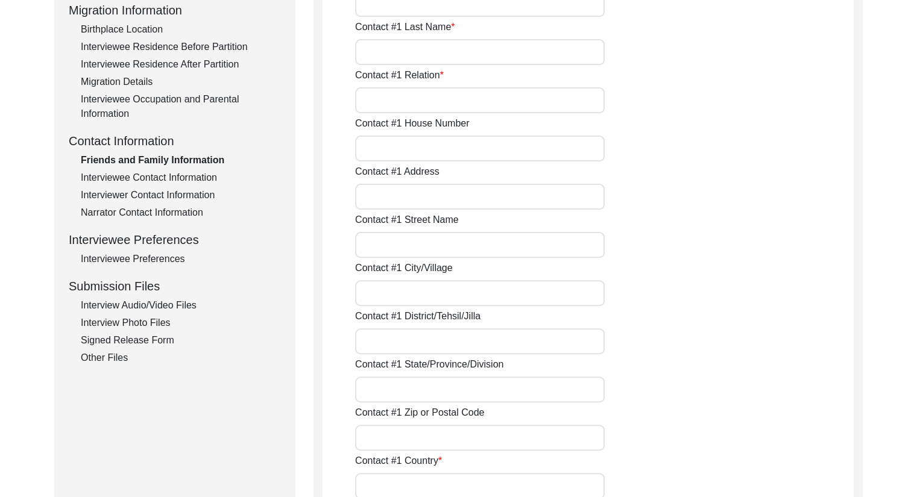
type input "[PERSON_NAME]"
type input "Saha"
type input "Daughter"
type input "C-10"
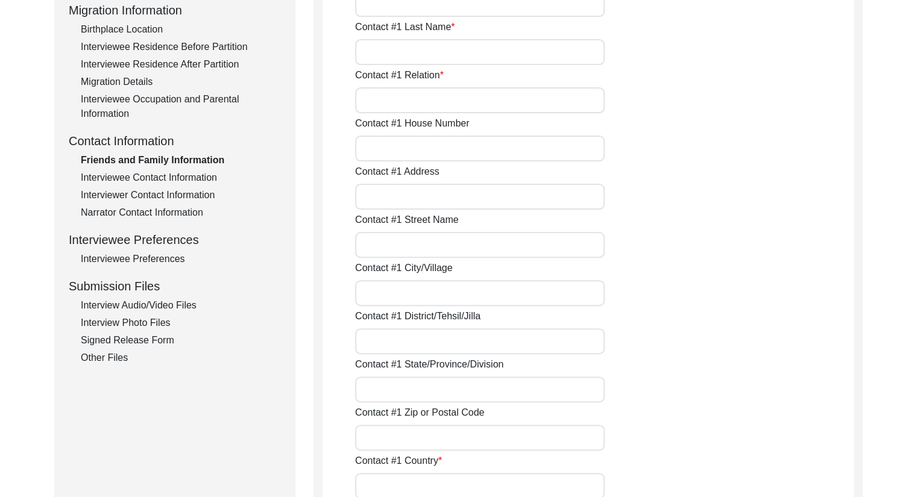
type input "[PERSON_NAME], [PERSON_NAME], [GEOGRAPHIC_DATA], [GEOGRAPHIC_DATA]"
type input "[PERSON_NAME], [GEOGRAPHIC_DATA], [GEOGRAPHIC_DATA]"
type input "Saltlake"
type input "Bidhannagar"
type input "[GEOGRAPHIC_DATA]"
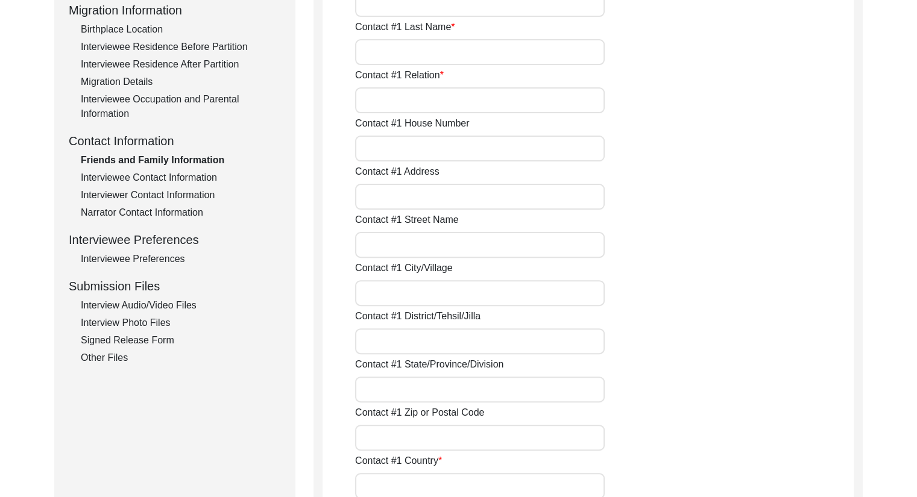
type input "700091"
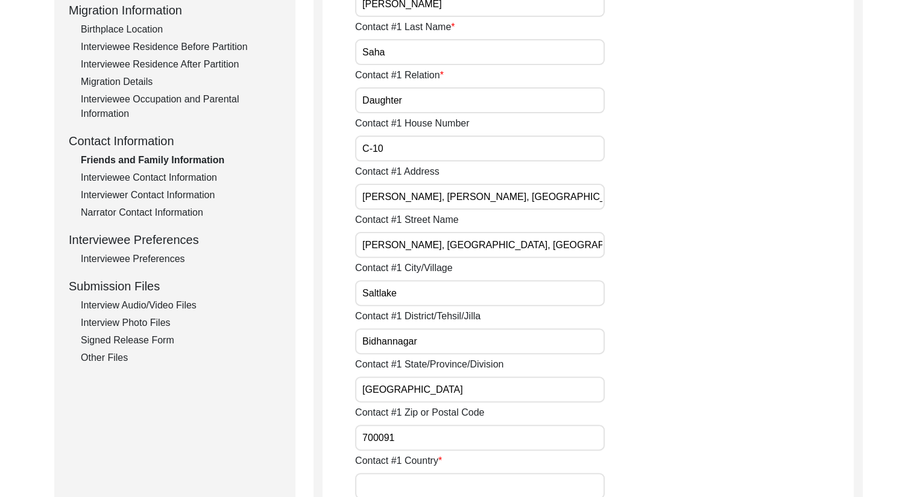
type input "[GEOGRAPHIC_DATA]"
type input "[PHONE_NUMBER]"
type input "[EMAIL_ADDRESS][DOMAIN_NAME]"
type input "[PERSON_NAME]"
type input "Suman"
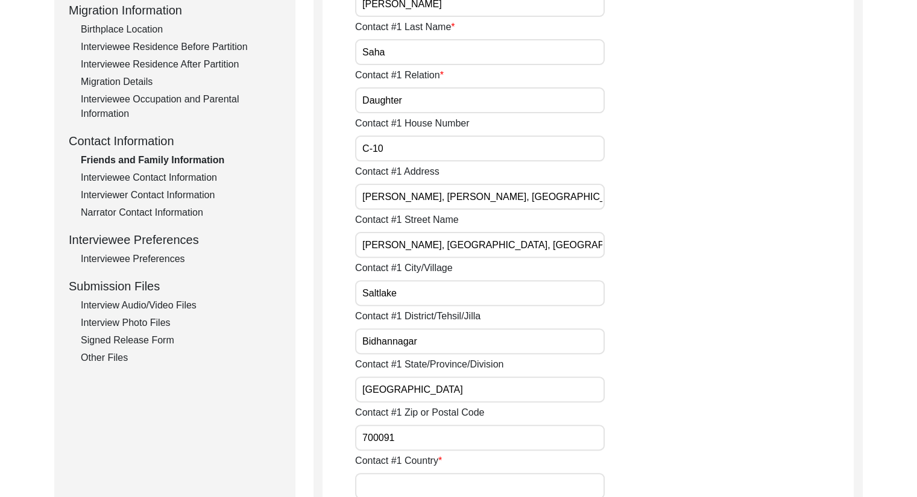
type input "[PERSON_NAME]"
type input "Son-in-law"
type input "C-10"
type input "[PERSON_NAME], [PERSON_NAME], [GEOGRAPHIC_DATA], [GEOGRAPHIC_DATA]"
type input "[PERSON_NAME], [GEOGRAPHIC_DATA], [GEOGRAPHIC_DATA]"
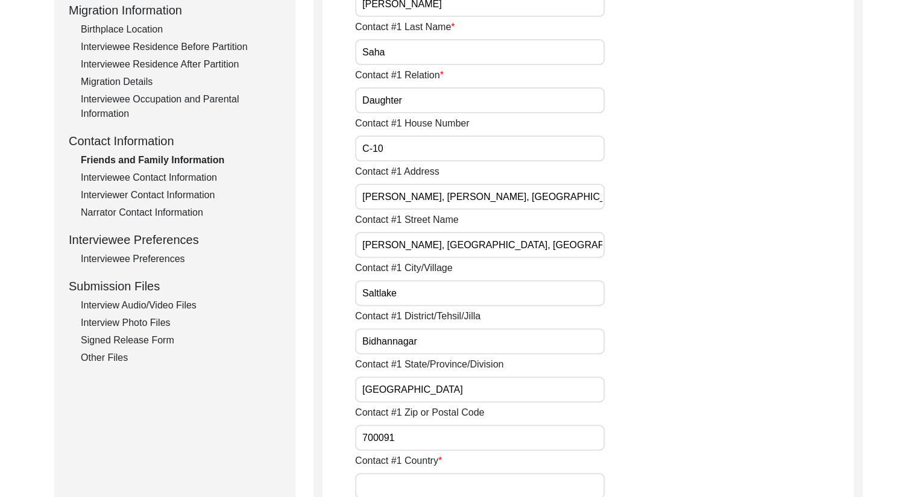
type input "Saltlake"
type input "Bidhannagar"
type input "[GEOGRAPHIC_DATA]"
type input "700091"
type input "[GEOGRAPHIC_DATA]"
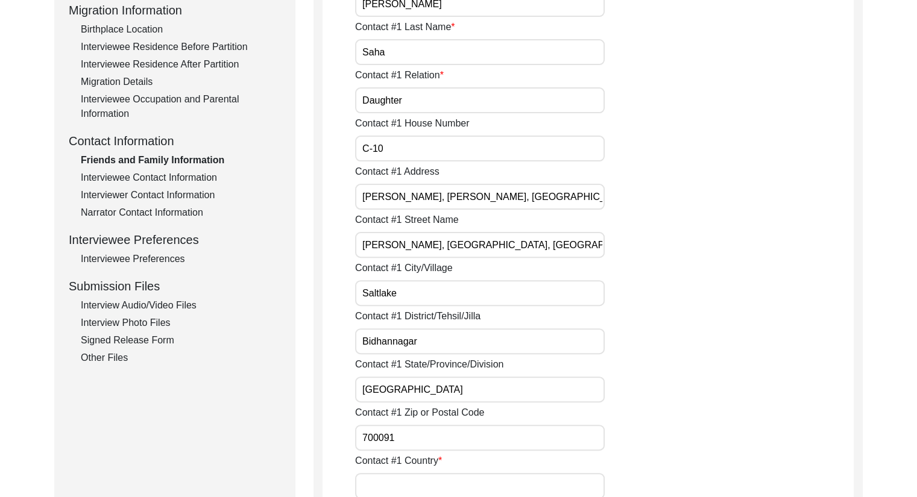
type input "[PHONE_NUMBER]"
type input "[EMAIL_ADDRESS][DOMAIN_NAME]"
type input "[PERSON_NAME]"
type input "Saha"
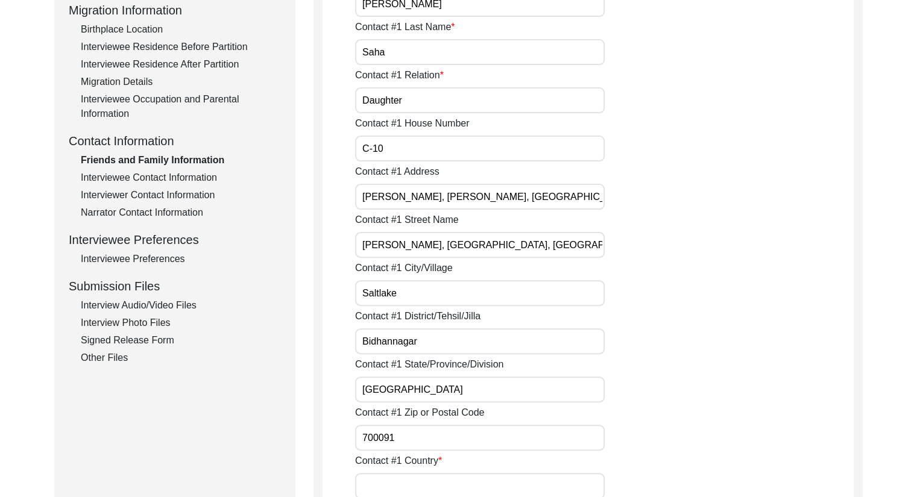
type input "Son"
type input "B1 - 802"
type input "Tuscan Estate, Survey no. [STREET_ADDRESS]"
type input "Mundhwa-[GEOGRAPHIC_DATA]"
type input "Pune"
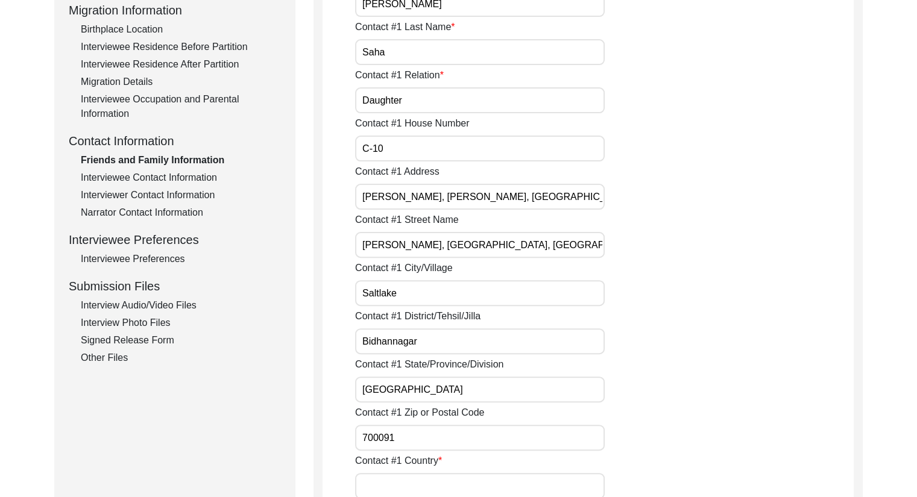
type input "[GEOGRAPHIC_DATA]"
type input "411014"
type input "[GEOGRAPHIC_DATA]"
type input "9830775803"
type input "[EMAIL_ADDRESS][DOMAIN_NAME]"
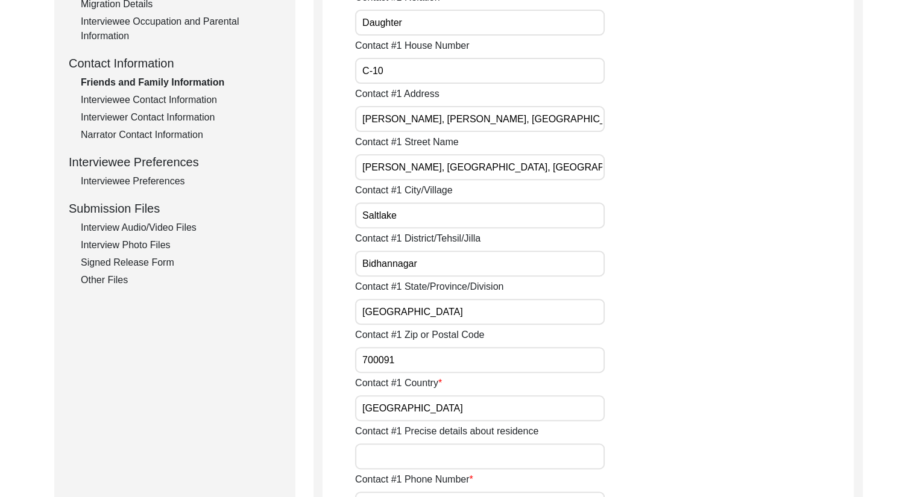
scroll to position [411, 0]
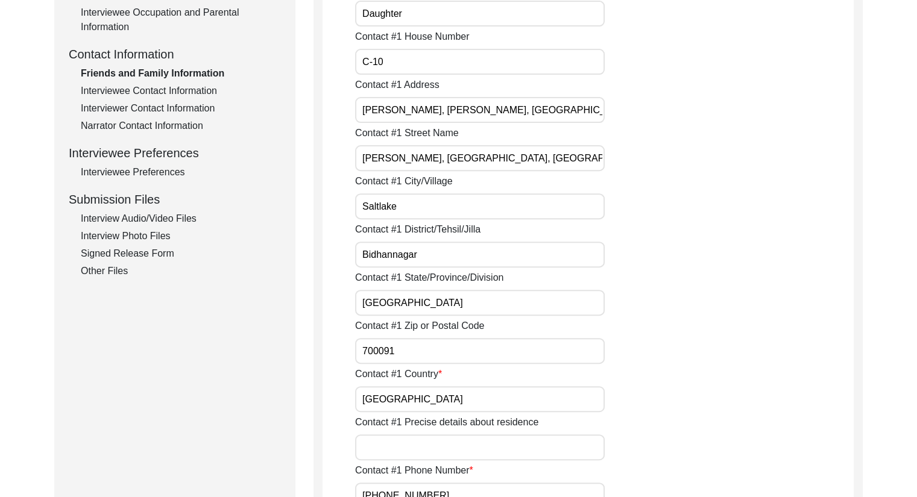
click at [148, 218] on div "Interview Audio/Video Files" at bounding box center [181, 219] width 200 height 14
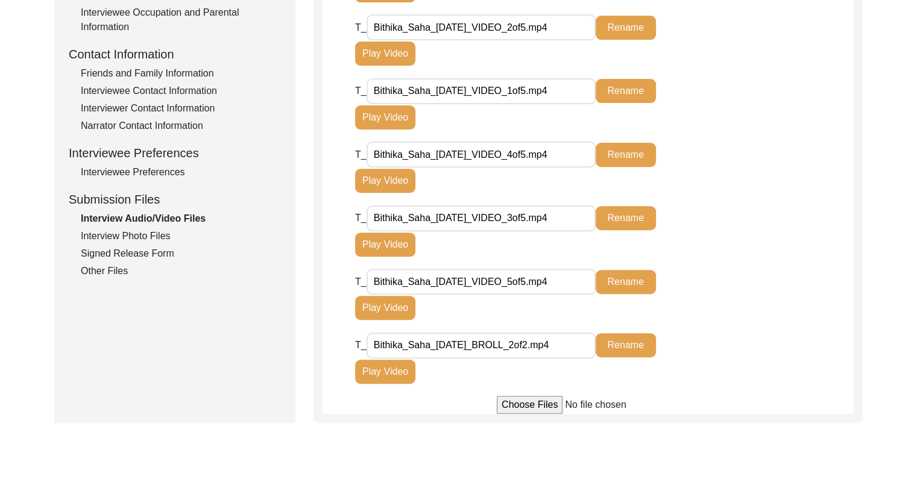
click at [147, 237] on div "Interview Photo Files" at bounding box center [181, 236] width 200 height 14
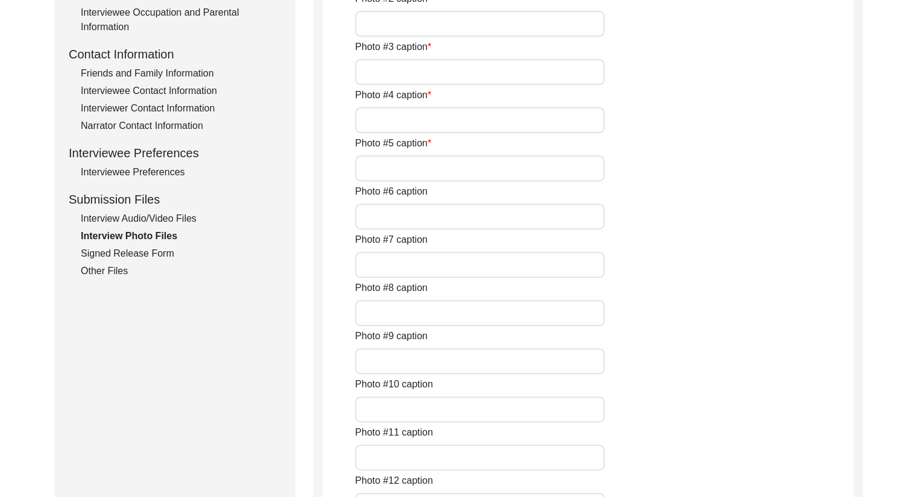
type input "[DATE] - Smt. [PERSON_NAME] on the day of the interview."
type input "[DATE] - Smt. [PERSON_NAME], and the interviewer, [PERSON_NAME] (her granddaugh…"
type input "[DATE] - Smt. [PERSON_NAME] looking at an old photograph of herself."
type input "[DATE] - Smt. [PERSON_NAME] and the interviewer talking before the interview."
type input "[DATE] - Smt. Saha with old photo albums."
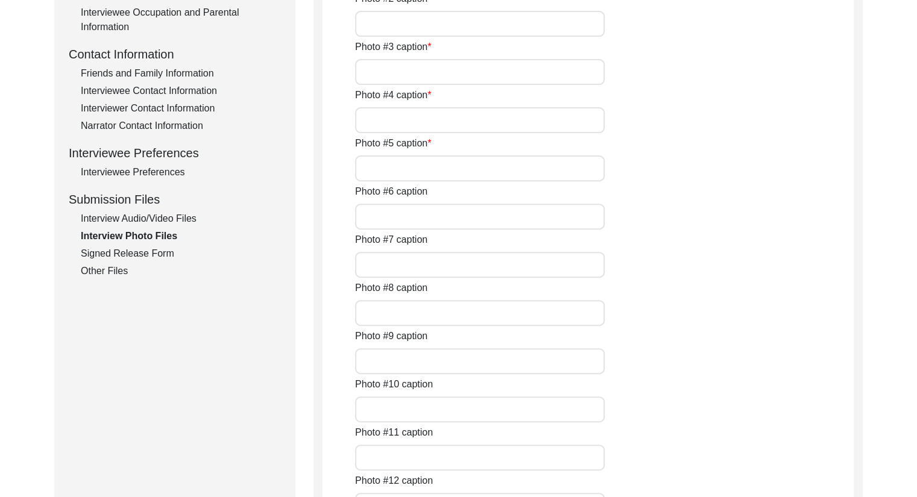
type input "1957 - Photograph of Smt. Saha which was taken by her Eldest brother, [PERSON_N…"
type input "[DATE] - Smt. [PERSON_NAME] on her wedding day before the groom and his family …"
type input "[DATE] – Smt. [PERSON_NAME]’s mother, Late [PERSON_NAME], welcoming her husband…"
type input "[DATE] - Smt. [PERSON_NAME]'s youngest sister, [PERSON_NAME], applying sandalwo…"
type input "[DATE] - Smt. [PERSON_NAME] and her husband, Late [PERSON_NAME], on the day of …"
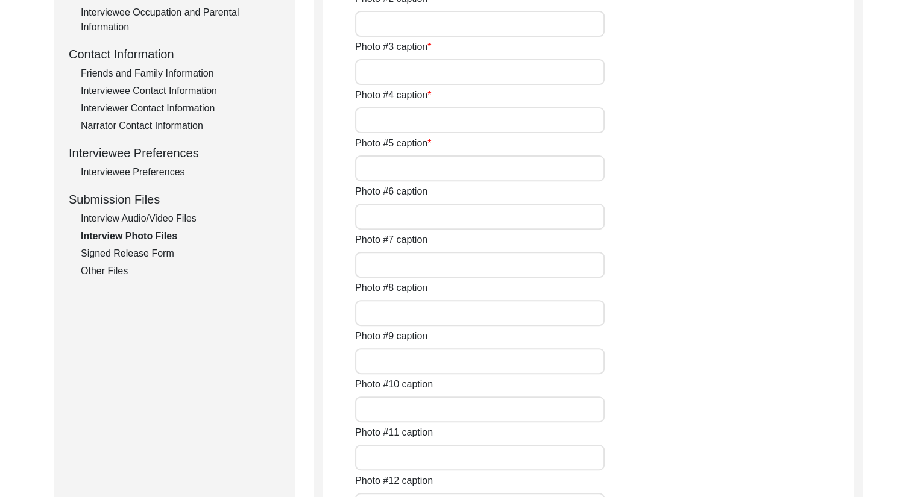
type input "1965 - Smt. [PERSON_NAME] and her husband, Late [PERSON_NAME]. This photograph …"
type input "[DATE] - Smt. [PERSON_NAME] during a trip with her husband to [GEOGRAPHIC_DATA]…"
type textarea "Photo #13 caption: 1968 - Smt. Saha with her son, [PERSON_NAME], who is a year …"
type input "8"
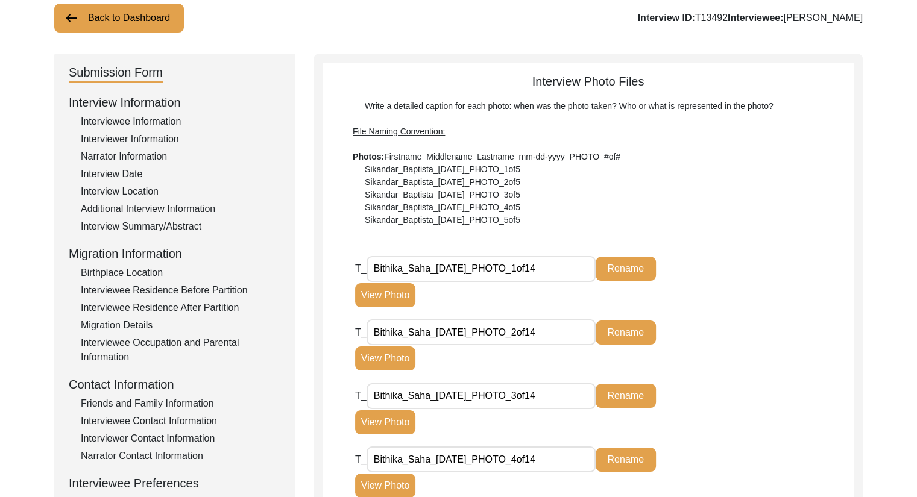
scroll to position [83, 0]
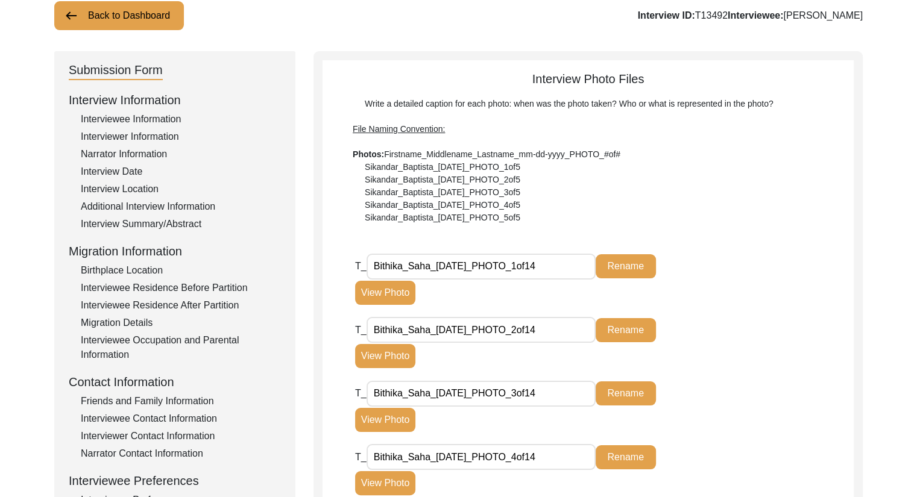
click at [128, 230] on div "Interview Summary/Abstract" at bounding box center [181, 224] width 200 height 14
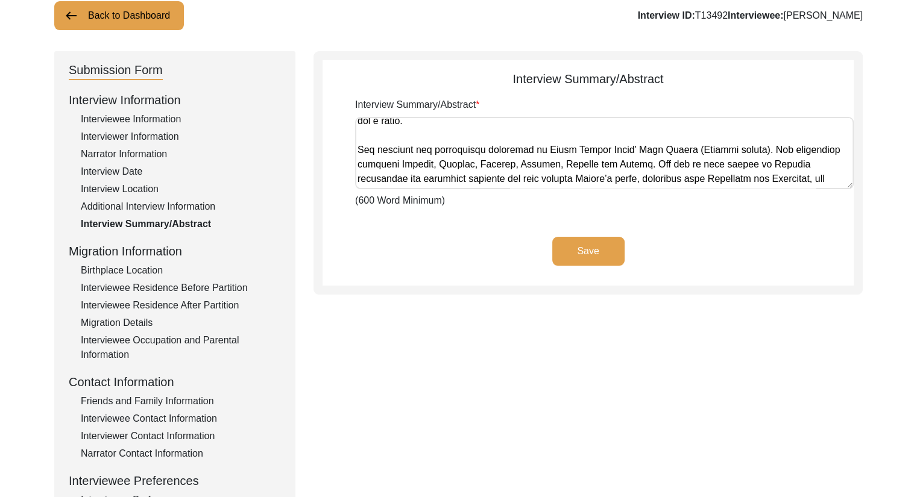
scroll to position [0, 0]
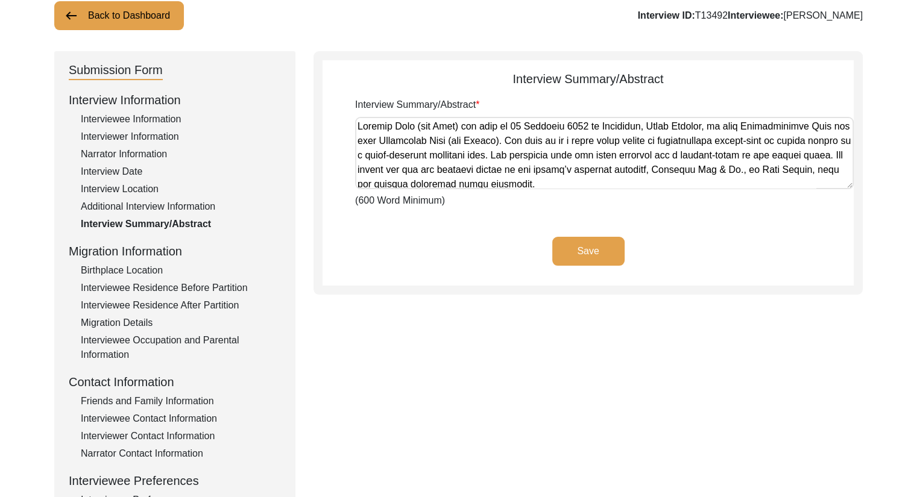
click at [795, 171] on textarea "Interview Summary/Abstract" at bounding box center [604, 153] width 498 height 72
type textarea "Loremip Dolo (sit Amet) con adip el 77 Seddoeiu 5279 te Incididun, Utlab Etdolo…"
click at [598, 259] on button "Save" at bounding box center [588, 251] width 72 height 29
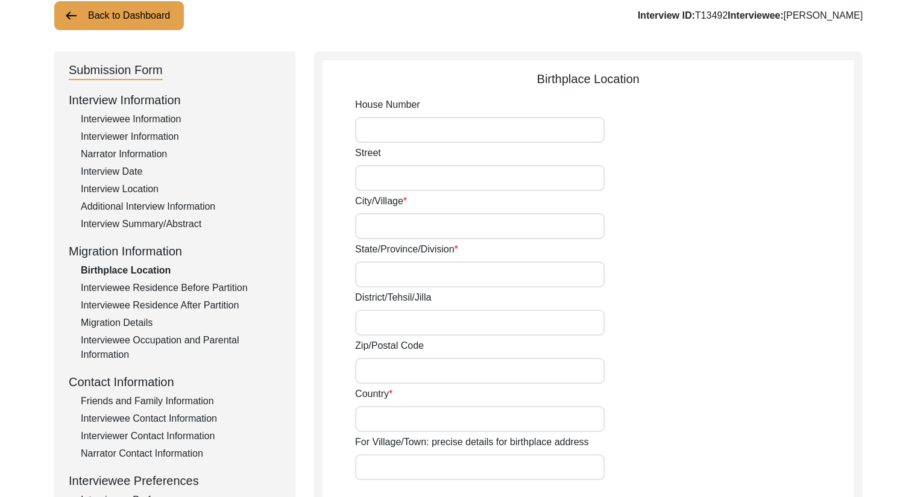
type input "35"
type input "[PERSON_NAME][GEOGRAPHIC_DATA]"
type input "[GEOGRAPHIC_DATA]"
type input "700007"
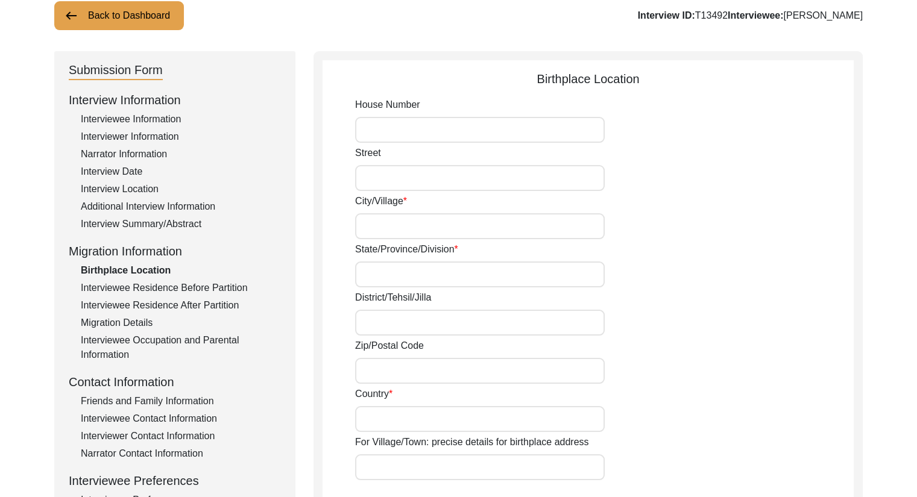
type input "[GEOGRAPHIC_DATA]"
type input "[GEOGRAPHIC_DATA], [GEOGRAPHIC_DATA], [GEOGRAPHIC_DATA]"
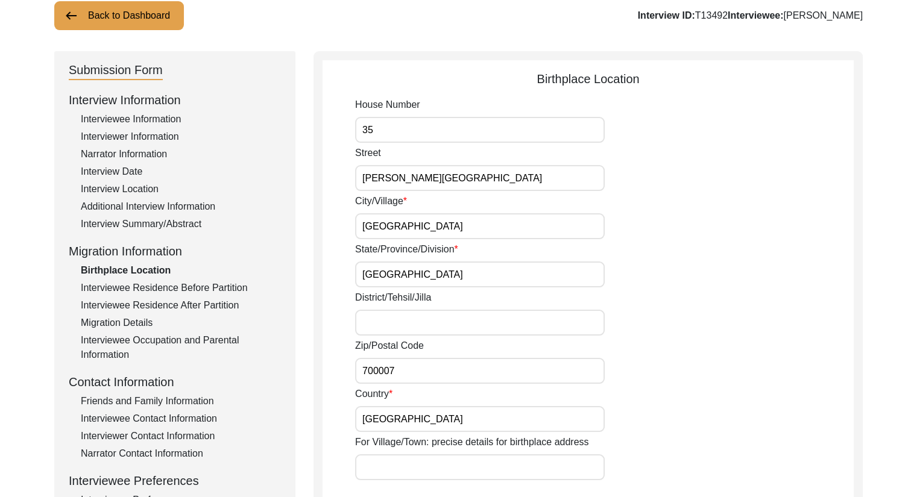
type input "22.58576231155508"
type input "88.36096528257873"
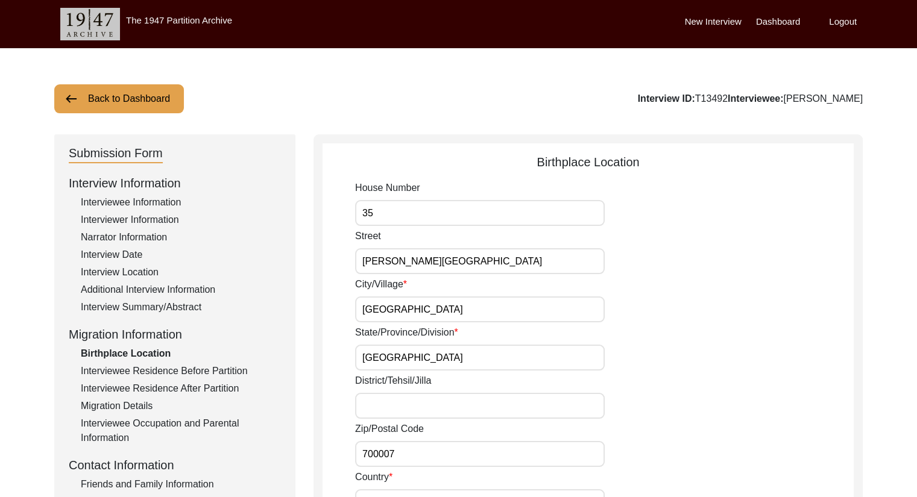
click at [145, 206] on div "Interviewee Information" at bounding box center [181, 202] width 200 height 14
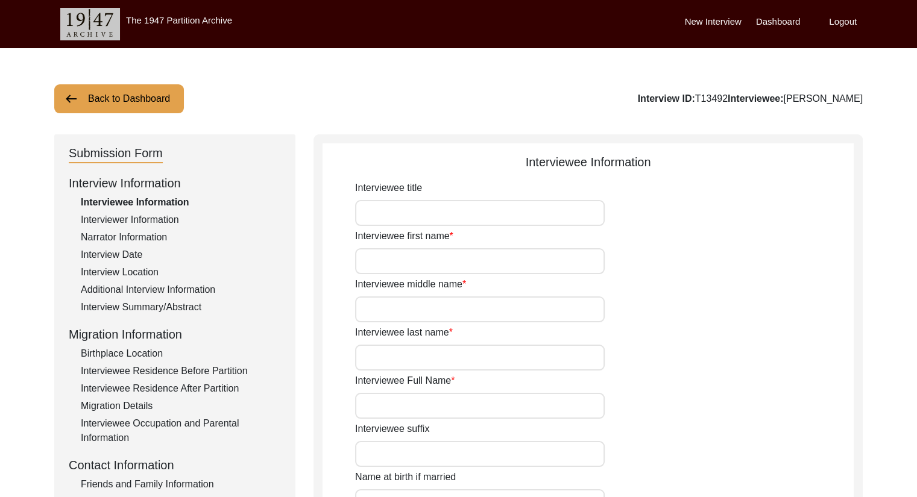
type input "Smt."
type input "[PERSON_NAME]"
type input "N/A"
type input "Saha"
type input "[PERSON_NAME]"
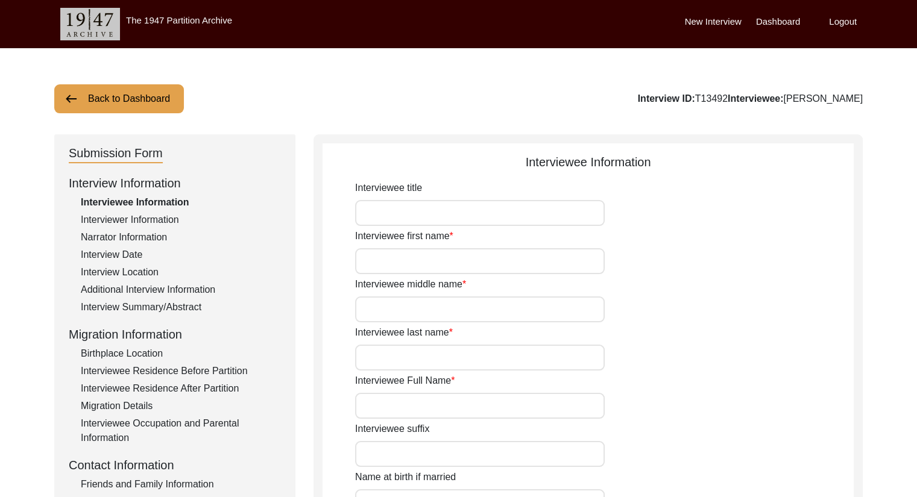
type input "[PERSON_NAME]"
type input "[DATE]"
type input "82"
type input "[DEMOGRAPHIC_DATA]"
type input "Bangla"
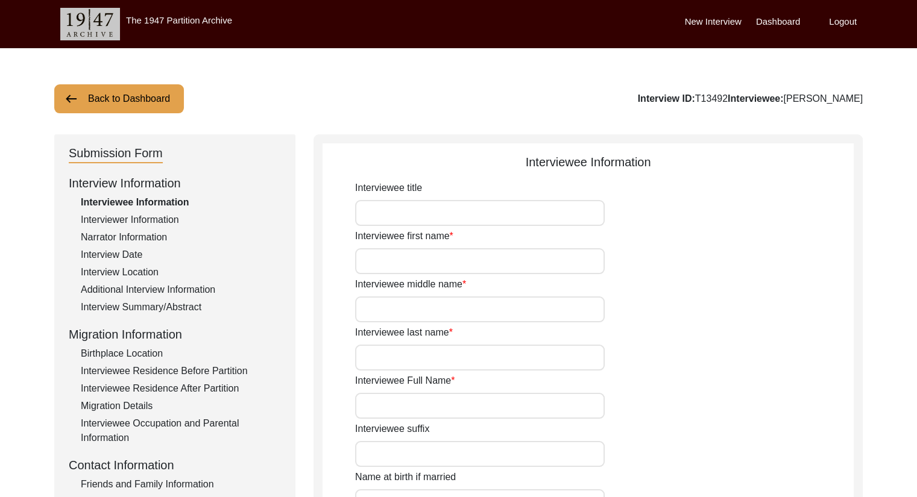
type input "[DEMOGRAPHIC_DATA]"
click at [151, 224] on div "Interviewer Information" at bounding box center [181, 220] width 200 height 14
type input "Ms."
type input "[PERSON_NAME]"
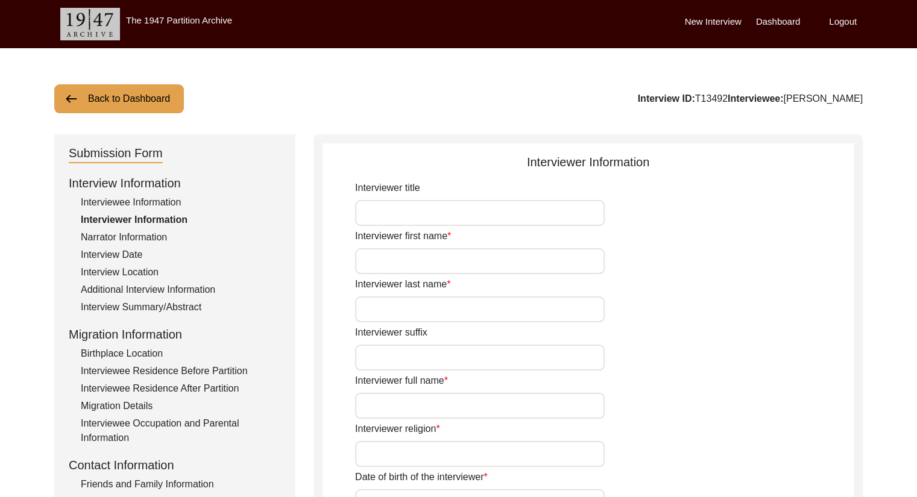
type input "[PERSON_NAME]"
type input "[DEMOGRAPHIC_DATA]"
type input "[DATE]"
type input "[GEOGRAPHIC_DATA], [GEOGRAPHIC_DATA], [GEOGRAPHIC_DATA]"
type input "Student"
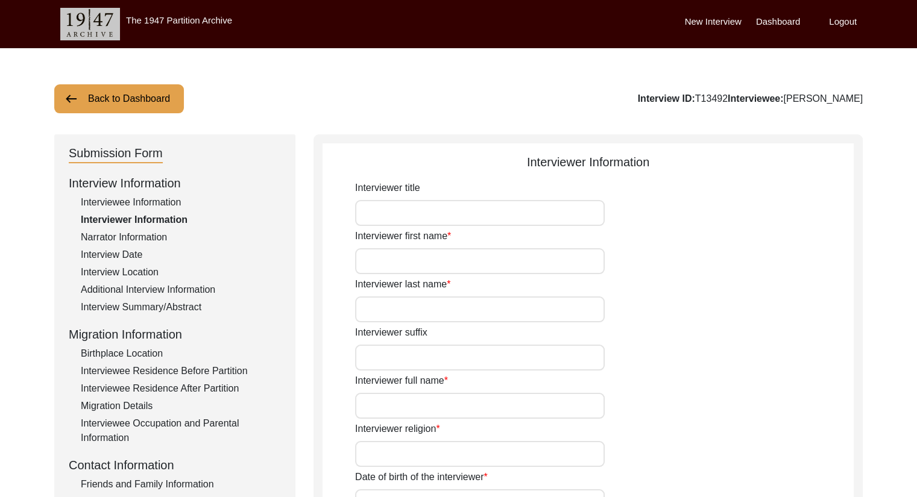
type textarea "The interviewer is currently a 4th year undergraduate student studying History …"
type input "Bangla"
type textarea "The interviewee is the grandmother of the interviewer."
click at [137, 240] on div "Narrator Information" at bounding box center [181, 237] width 200 height 14
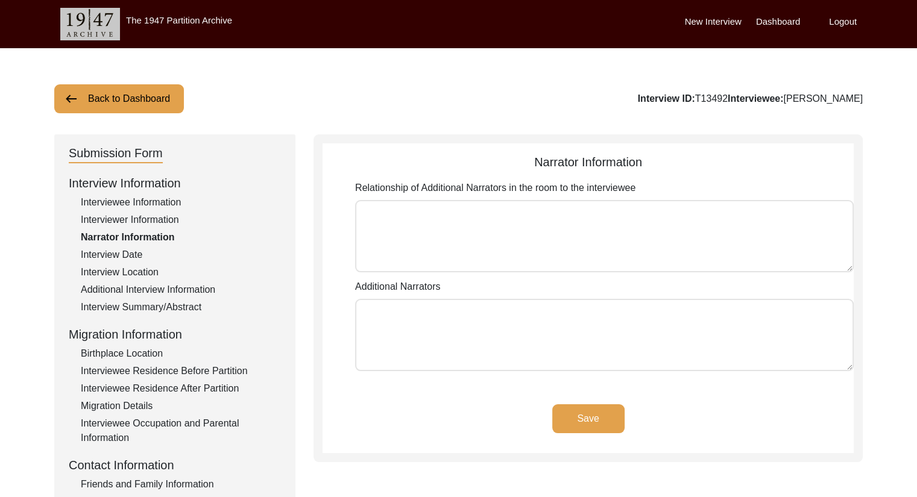
click at [130, 251] on div "Interview Date" at bounding box center [181, 255] width 200 height 14
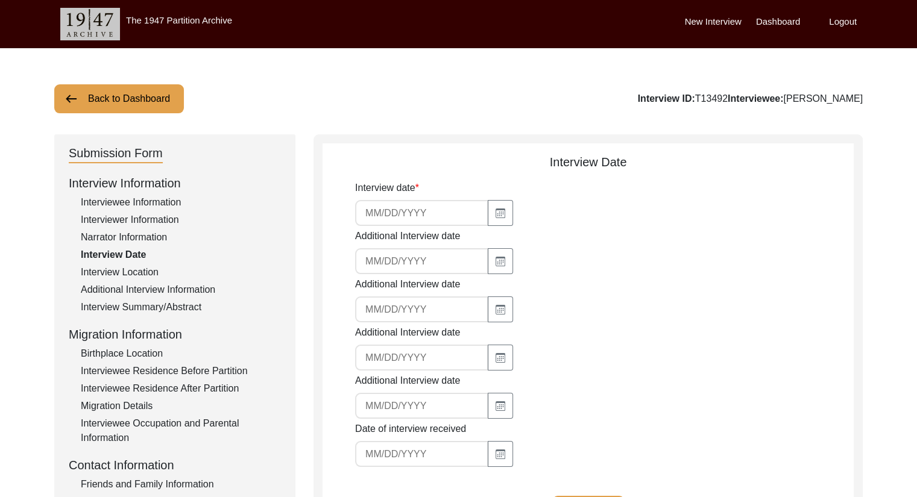
type input "[DATE]"
click at [122, 94] on button "Back to Dashboard" at bounding box center [119, 98] width 130 height 29
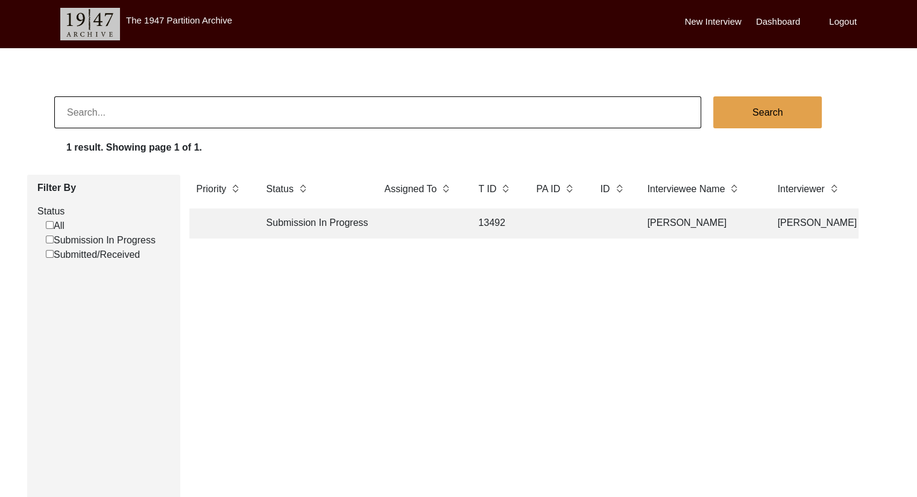
click at [310, 224] on td "Submission In Progress" at bounding box center [313, 224] width 108 height 30
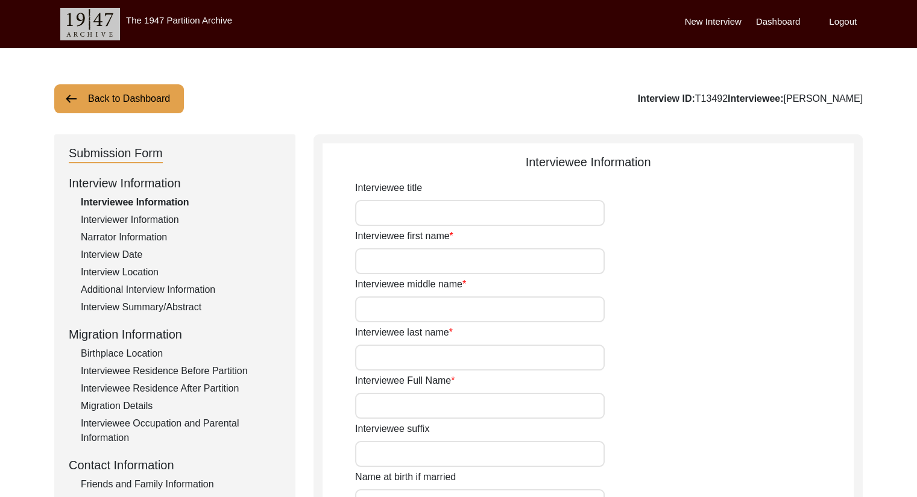
type input "Smt."
type input "[PERSON_NAME]"
type input "N/A"
type input "Saha"
type input "[PERSON_NAME]"
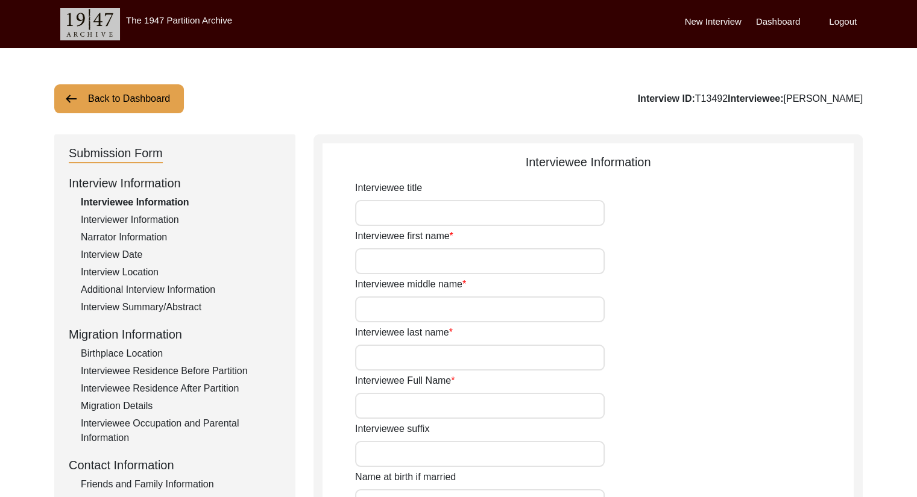
type input "[PERSON_NAME]"
type input "[DATE]"
type input "82"
type input "[DEMOGRAPHIC_DATA]"
type input "Bangla"
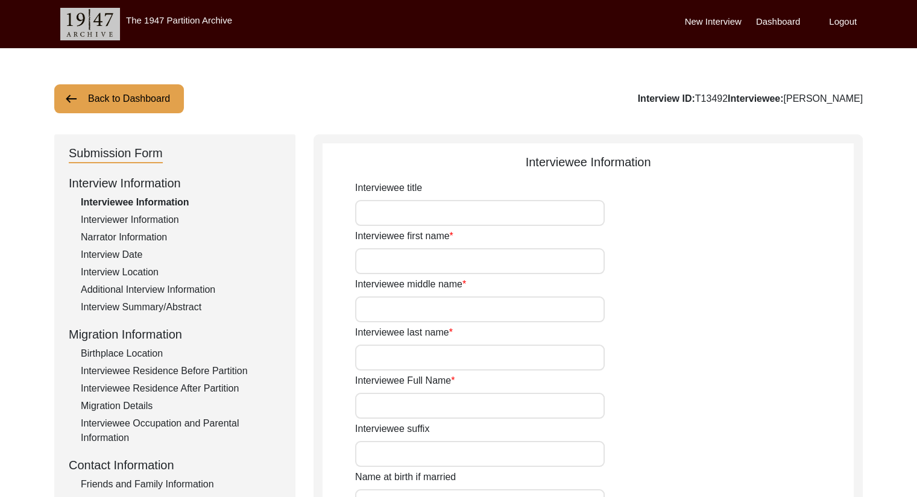
type input "[DEMOGRAPHIC_DATA]"
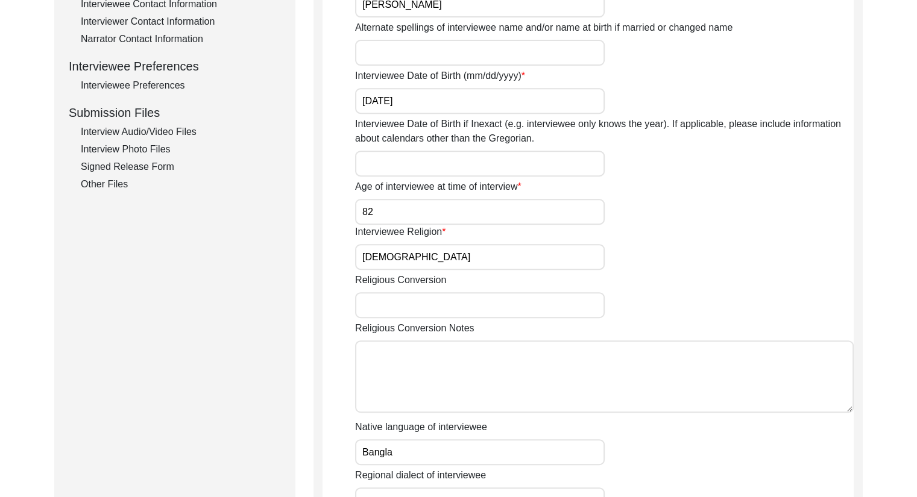
scroll to position [463, 0]
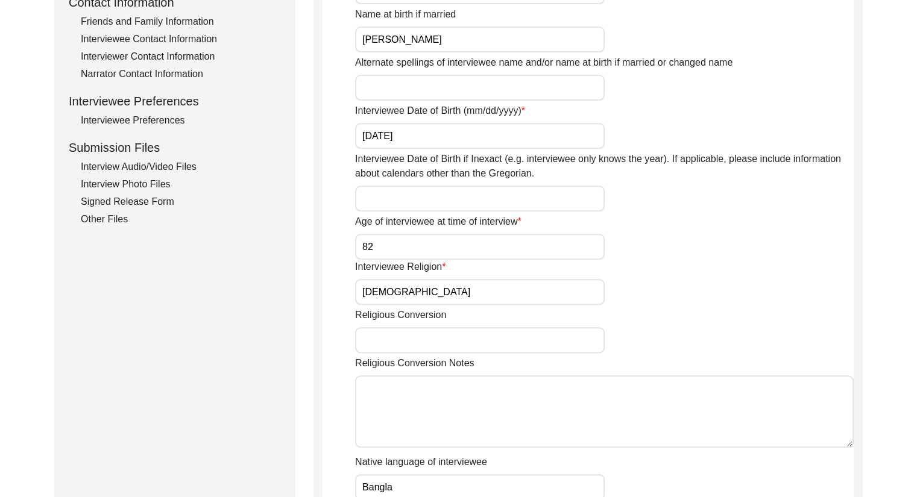
click at [102, 220] on div "Other Files" at bounding box center [181, 219] width 200 height 14
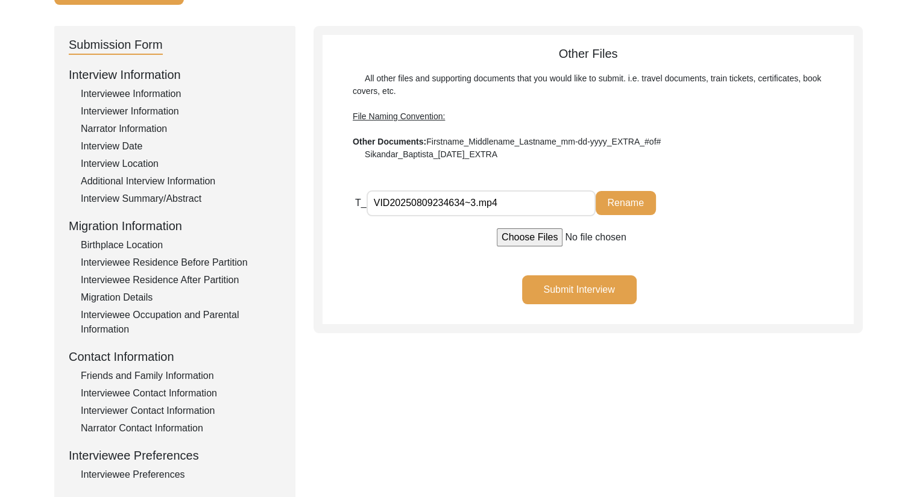
scroll to position [108, 0]
click at [444, 214] on input "VID20250809234634~3.mp4" at bounding box center [480, 203] width 229 height 26
drag, startPoint x: 520, startPoint y: 204, endPoint x: 342, endPoint y: 172, distance: 180.0
click at [342, 172] on div "Other Files All other files and supporting documents that you would like to sub…" at bounding box center [587, 185] width 531 height 280
click at [373, 285] on div "Submit Interview" at bounding box center [587, 299] width 531 height 49
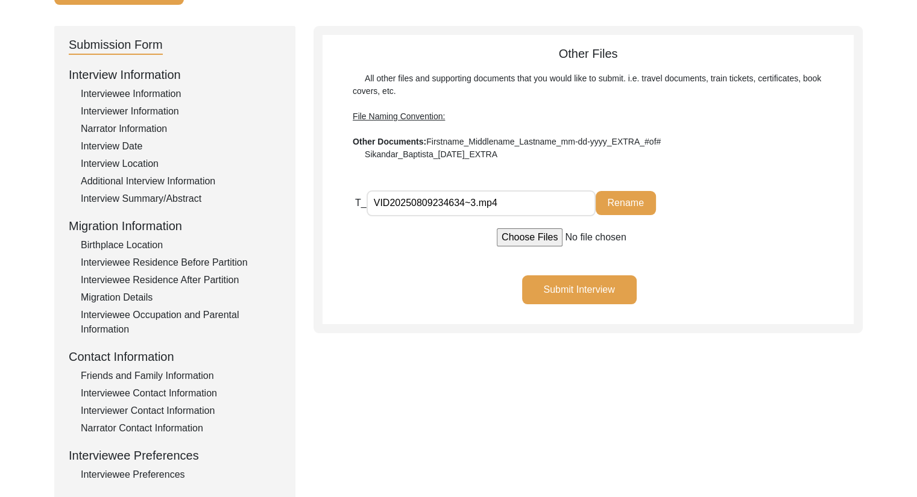
drag, startPoint x: 511, startPoint y: 203, endPoint x: 346, endPoint y: 186, distance: 166.0
click at [346, 186] on div "Other Files All other files and supporting documents that you would like to sub…" at bounding box center [587, 185] width 531 height 280
click at [447, 309] on div "Submit Interview" at bounding box center [587, 299] width 531 height 49
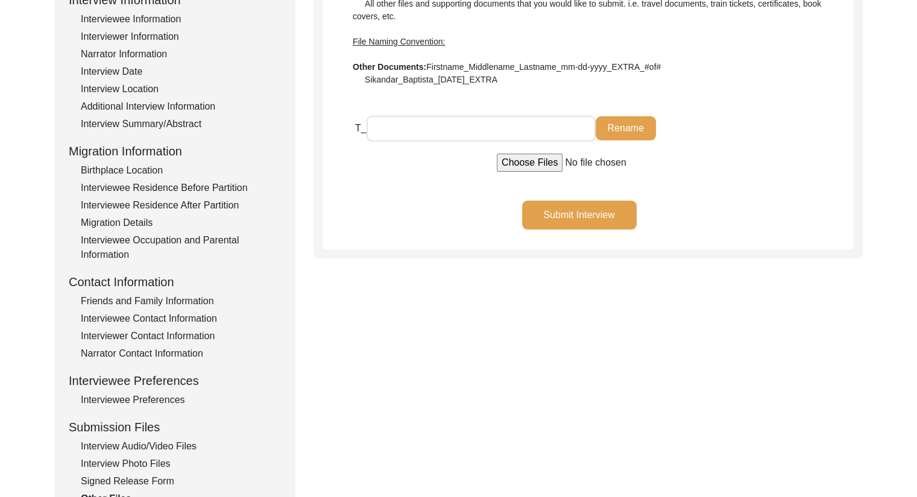
scroll to position [294, 0]
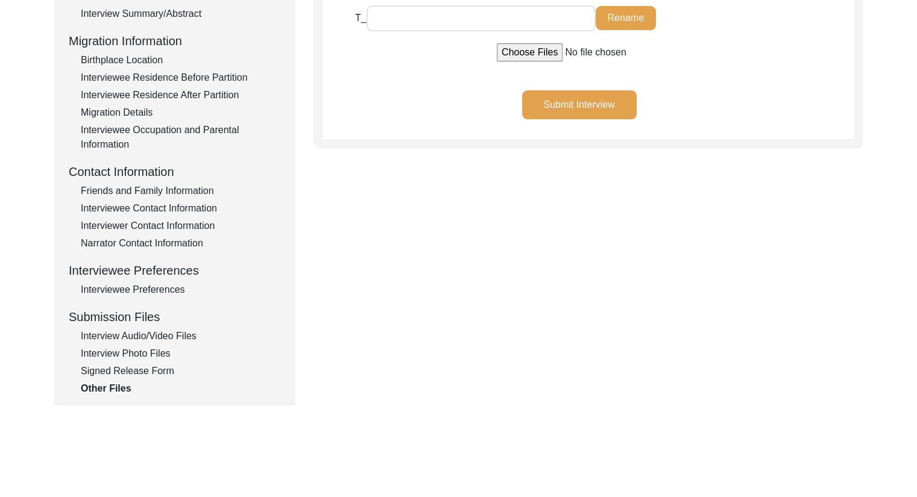
click at [123, 368] on div "Signed Release Form" at bounding box center [181, 371] width 200 height 14
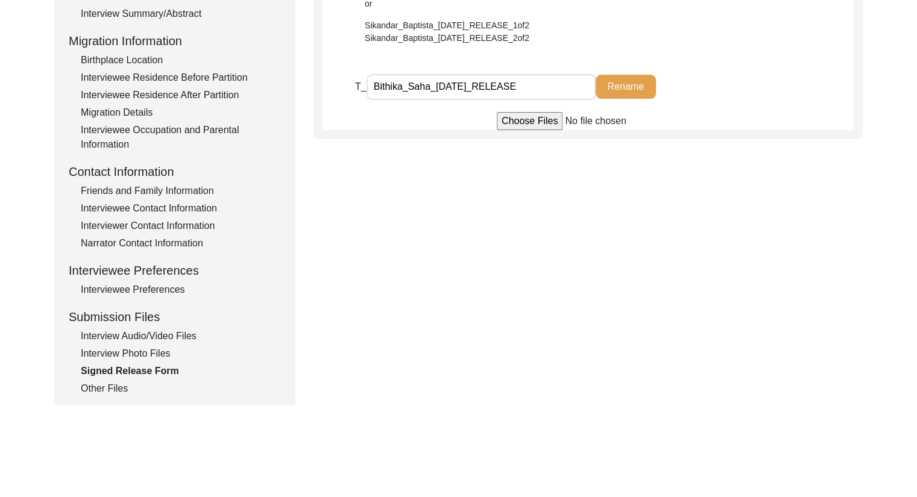
click at [115, 385] on div "Other Files" at bounding box center [181, 389] width 200 height 14
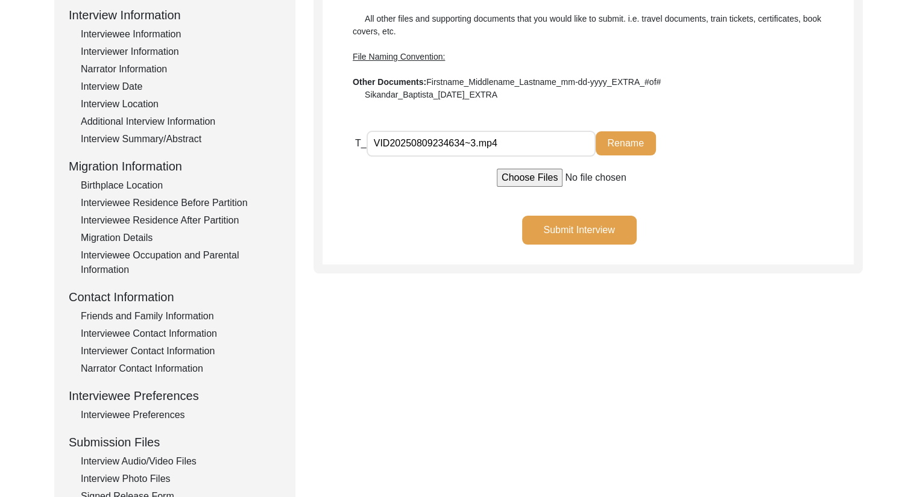
scroll to position [123, 0]
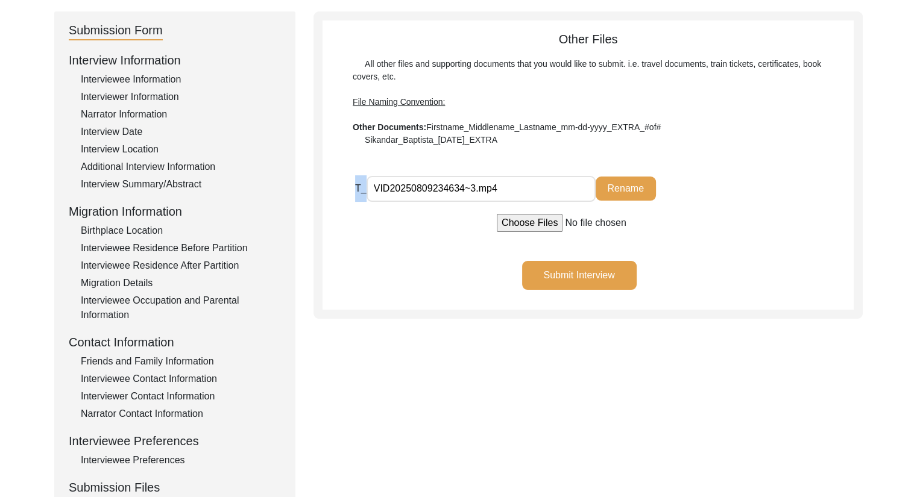
drag, startPoint x: 356, startPoint y: 190, endPoint x: 512, endPoint y: 189, distance: 155.5
click at [512, 189] on div "T_ VID20250809234634~3.mp4 Rename" at bounding box center [529, 188] width 349 height 27
click at [649, 186] on button "Rename" at bounding box center [626, 189] width 60 height 24
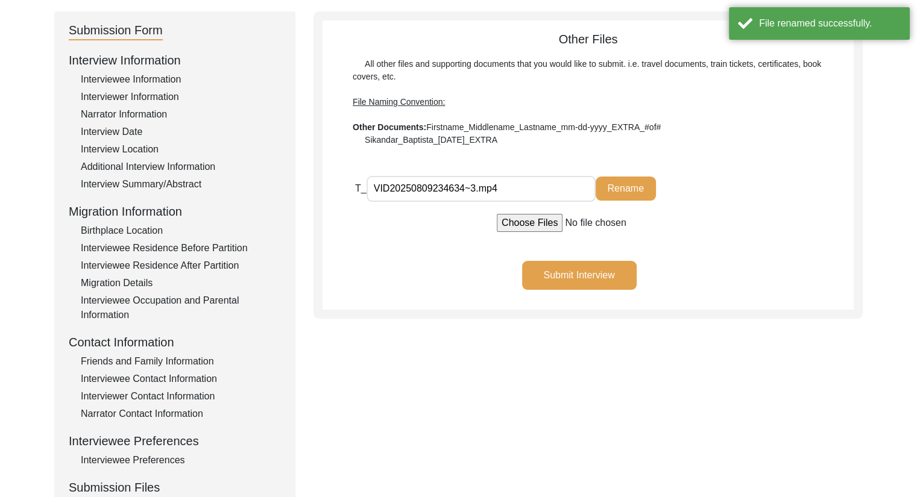
drag, startPoint x: 514, startPoint y: 187, endPoint x: 242, endPoint y: 128, distance: 278.1
click at [244, 126] on div "Submission Form Interview Information Interviewee Information Interviewer Infor…" at bounding box center [458, 293] width 808 height 565
click at [614, 186] on button "Rename" at bounding box center [626, 189] width 60 height 24
drag, startPoint x: 544, startPoint y: 191, endPoint x: 315, endPoint y: 159, distance: 231.3
click at [315, 159] on div "Other Files All other files and supporting documents that you would like to sub…" at bounding box center [587, 164] width 549 height 307
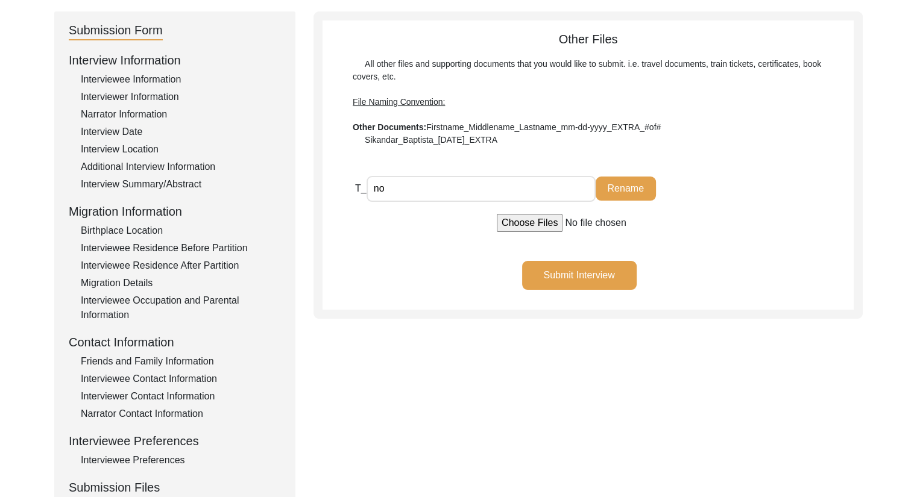
type input "n"
type input "ignore_this_file"
click at [618, 198] on button "Rename" at bounding box center [626, 189] width 60 height 24
drag, startPoint x: 503, startPoint y: 191, endPoint x: 317, endPoint y: 150, distance: 190.7
click at [317, 150] on div "Other Files All other files and supporting documents that you would like to sub…" at bounding box center [587, 164] width 549 height 307
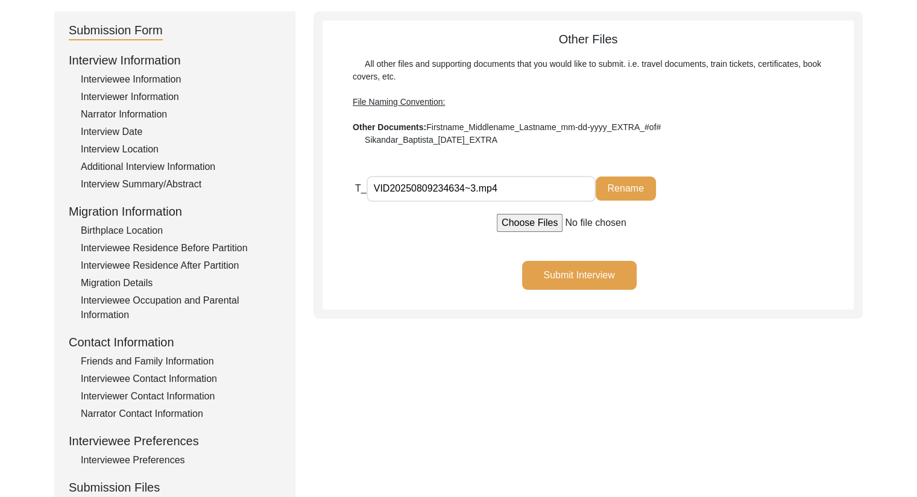
click at [509, 191] on input "VID20250809234634~3.mp4" at bounding box center [480, 189] width 229 height 26
drag, startPoint x: 509, startPoint y: 191, endPoint x: 327, endPoint y: 180, distance: 183.0
click at [327, 180] on app-file-uploader "T_ VID20250809234634~3.mp4 Rename" at bounding box center [587, 203] width 531 height 57
click at [519, 193] on input "VID20250809234634~3.mp4" at bounding box center [480, 189] width 229 height 26
drag, startPoint x: 518, startPoint y: 193, endPoint x: 335, endPoint y: 155, distance: 187.3
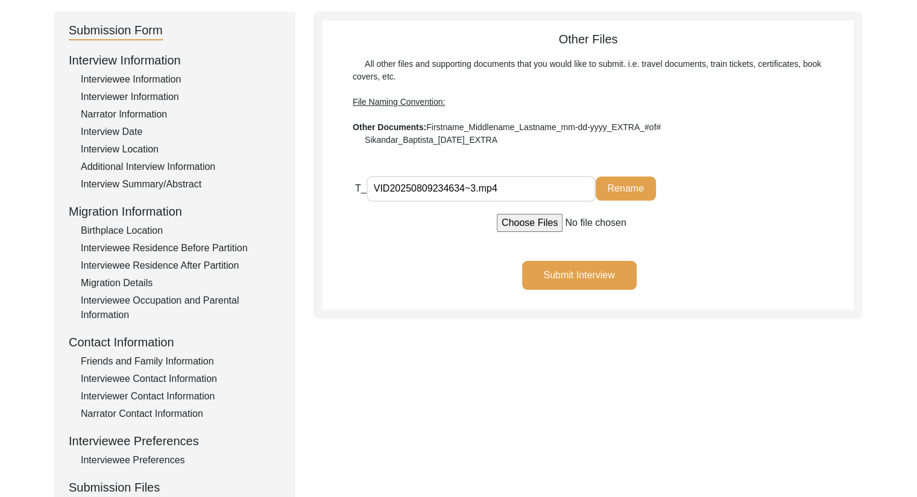
click at [335, 155] on div "Other Files All other files and supporting documents that you would like to sub…" at bounding box center [587, 170] width 531 height 280
click at [530, 193] on input "VID20250809234634~3.mp4" at bounding box center [480, 189] width 229 height 26
drag, startPoint x: 530, startPoint y: 193, endPoint x: 254, endPoint y: 202, distance: 276.2
click at [254, 202] on div "Submission Form Interview Information Interviewee Information Interviewer Infor…" at bounding box center [458, 293] width 808 height 565
type input "p"
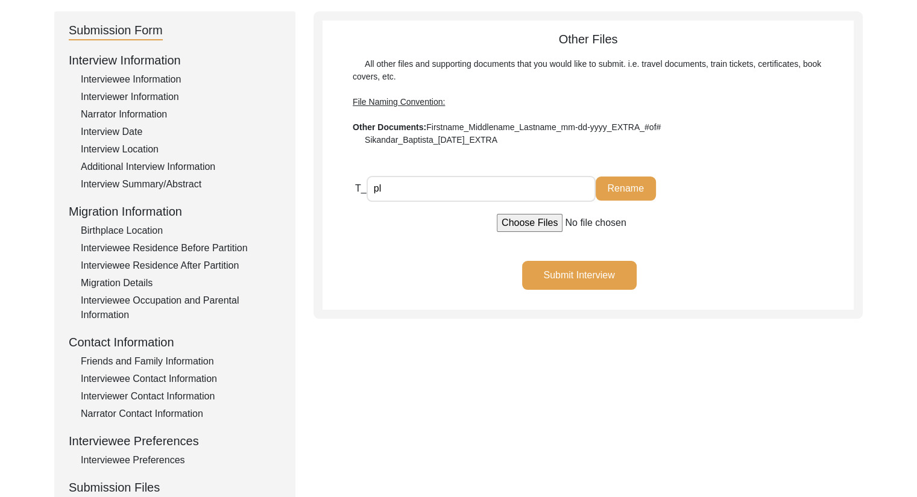
type input "p"
type input "ignore_this_file.txt"
click at [624, 192] on button "Rename" at bounding box center [626, 189] width 60 height 24
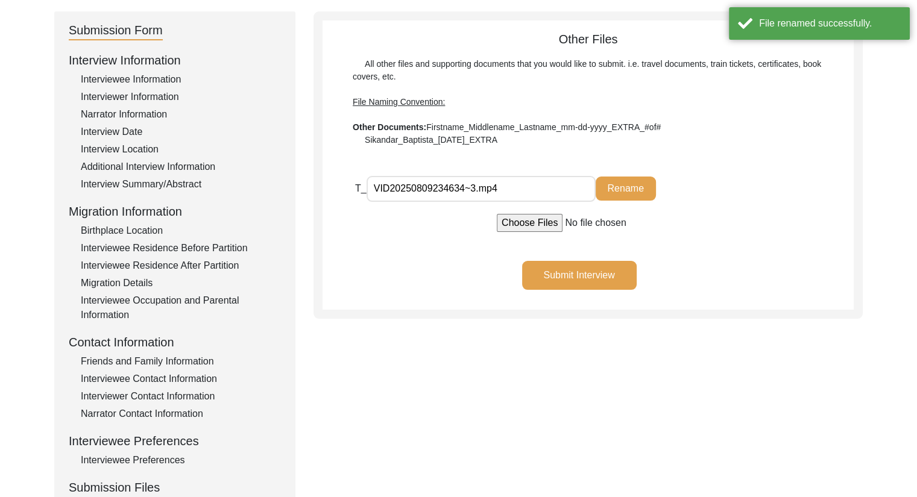
drag, startPoint x: 514, startPoint y: 190, endPoint x: 327, endPoint y: 168, distance: 188.2
click at [327, 168] on div "Other Files All other files and supporting documents that you would like to sub…" at bounding box center [587, 170] width 531 height 280
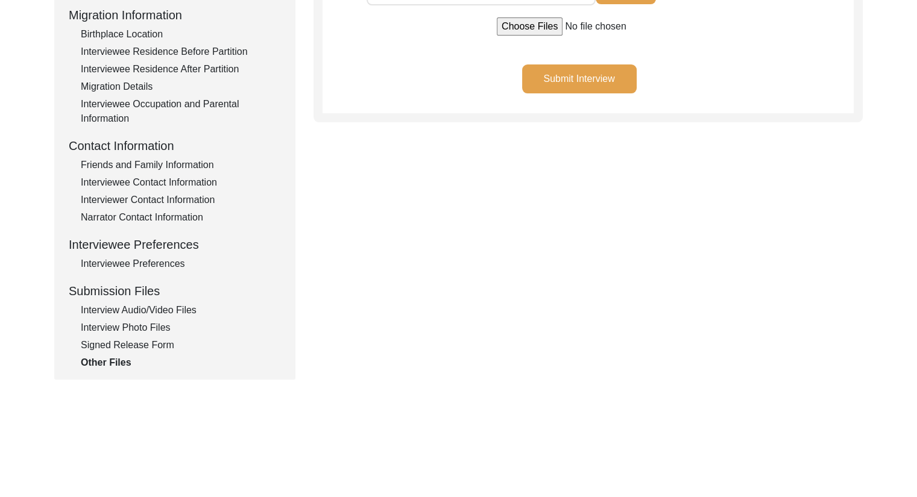
scroll to position [324, 0]
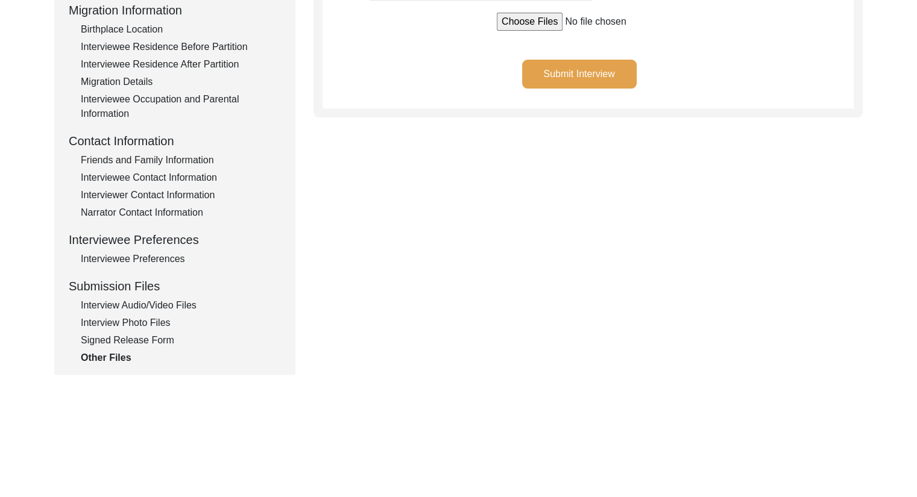
click at [140, 345] on div "Signed Release Form" at bounding box center [181, 340] width 200 height 14
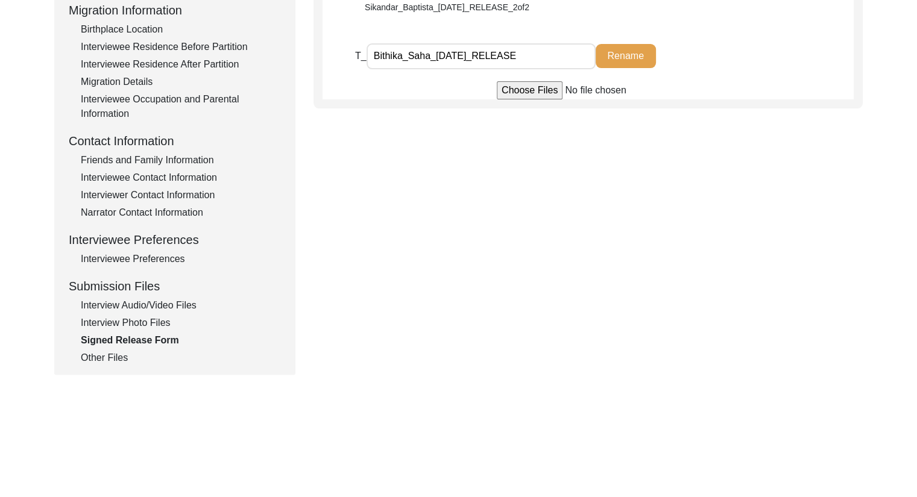
click at [93, 357] on div "Other Files" at bounding box center [181, 358] width 200 height 14
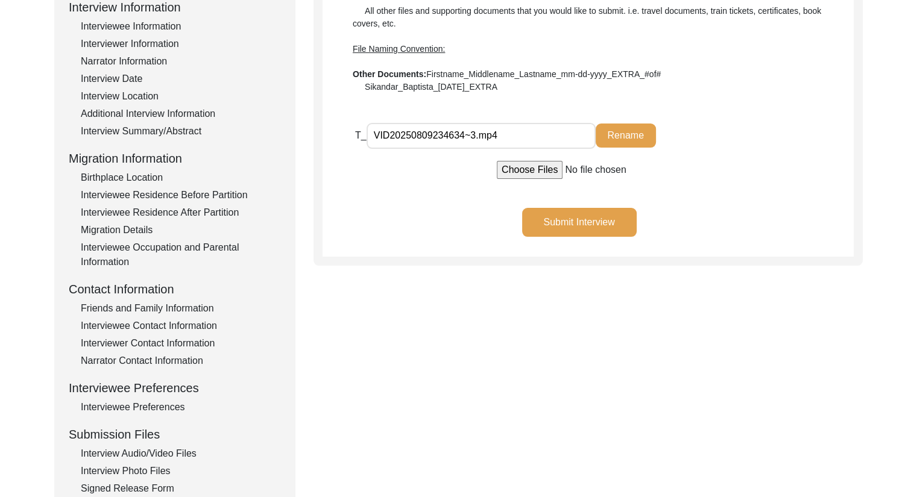
scroll to position [151, 0]
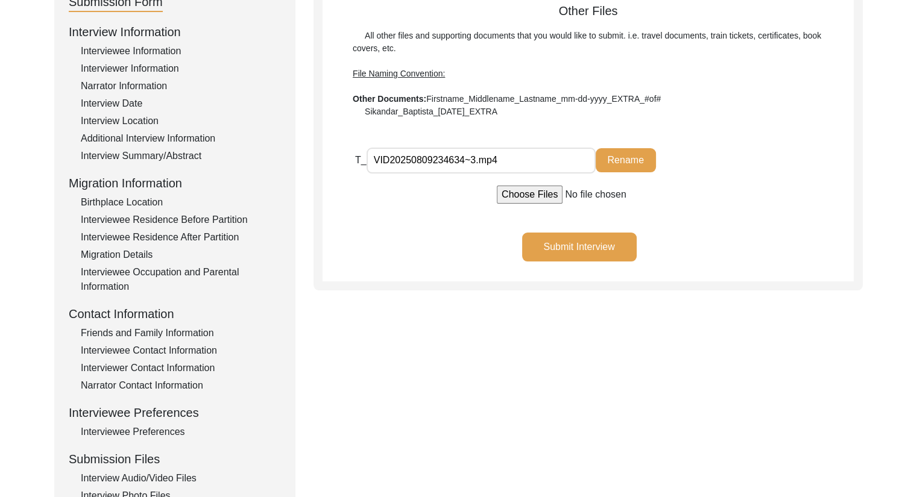
click at [524, 163] on input "VID20250809234634~3.mp4" at bounding box center [480, 161] width 229 height 26
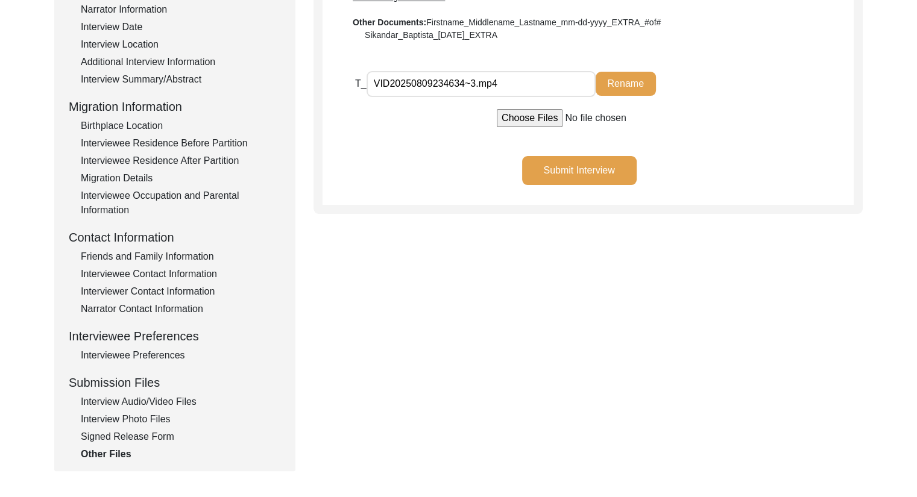
scroll to position [233, 0]
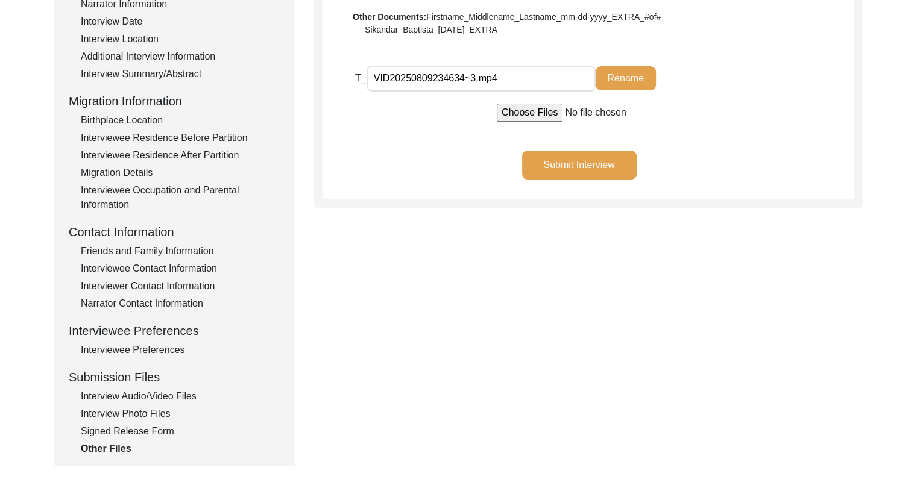
click at [168, 427] on div "Signed Release Form" at bounding box center [181, 431] width 200 height 14
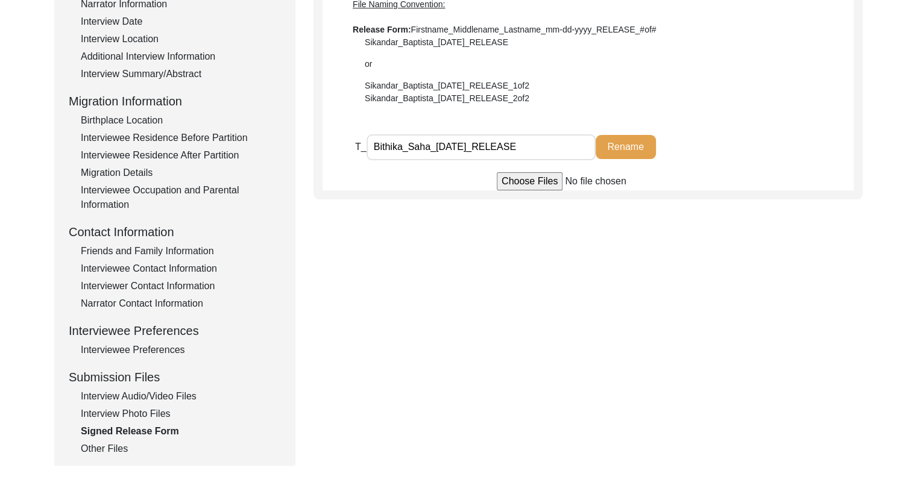
click at [539, 186] on input "file" at bounding box center [588, 181] width 183 height 18
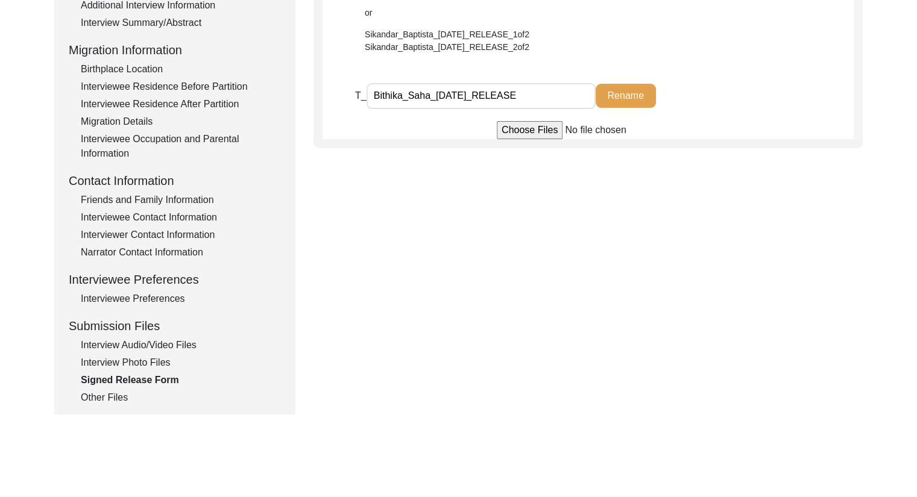
scroll to position [374, 0]
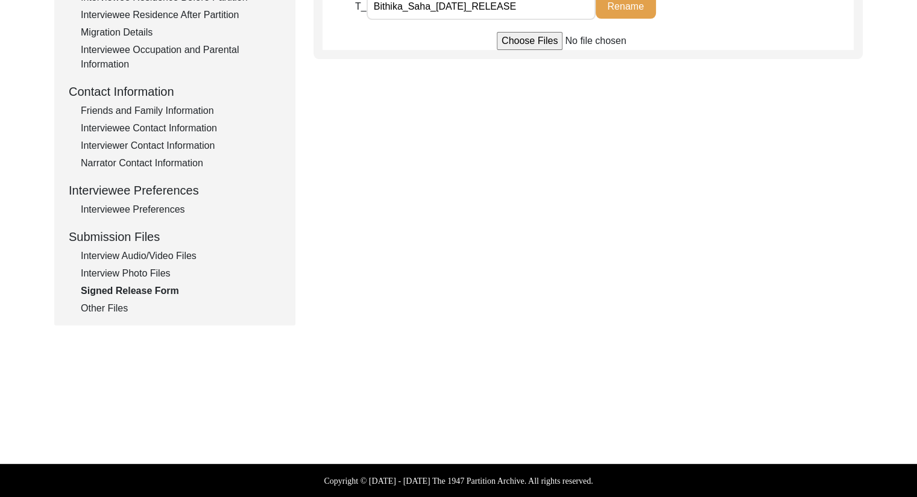
click at [115, 313] on div "Other Files" at bounding box center [181, 308] width 200 height 14
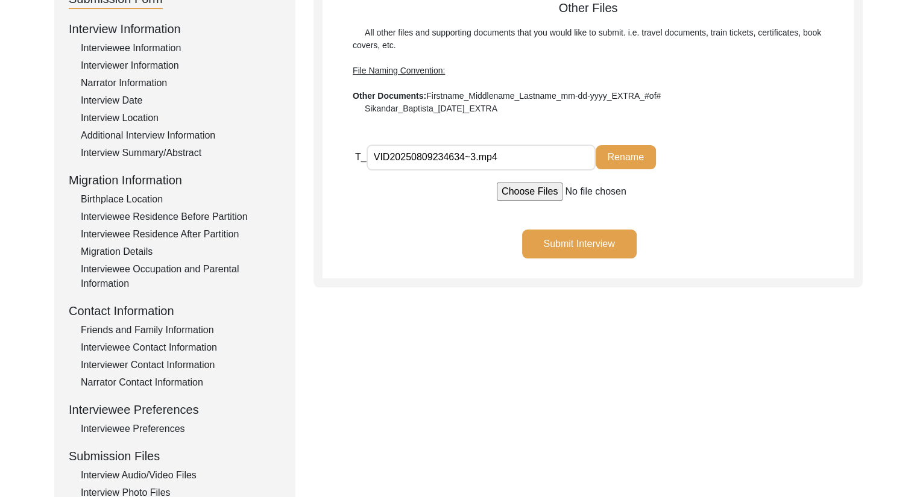
scroll to position [152, 0]
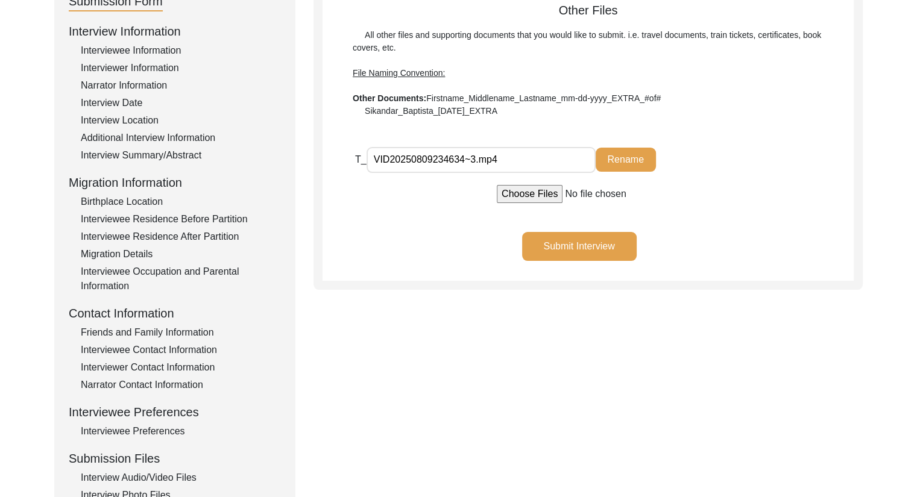
drag, startPoint x: 515, startPoint y: 160, endPoint x: 348, endPoint y: 141, distance: 167.5
click at [348, 141] on div "Other Files All other files and supporting documents that you would like to sub…" at bounding box center [587, 141] width 531 height 280
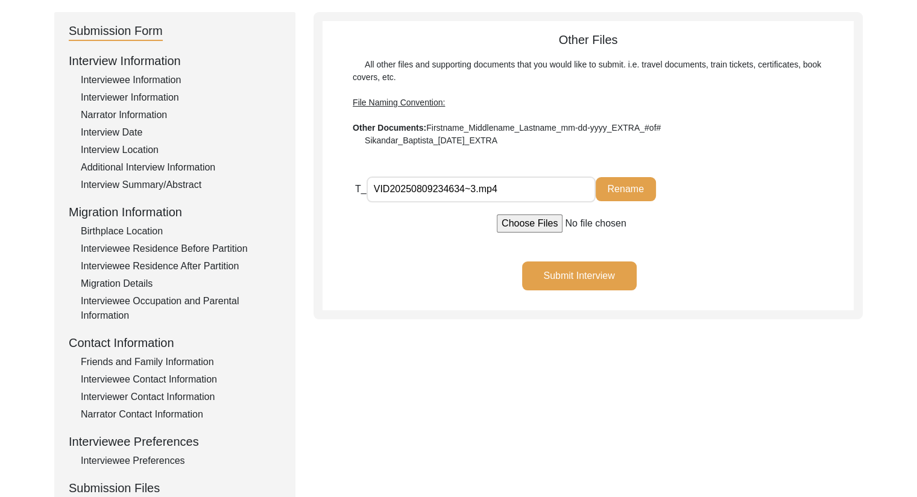
scroll to position [0, 0]
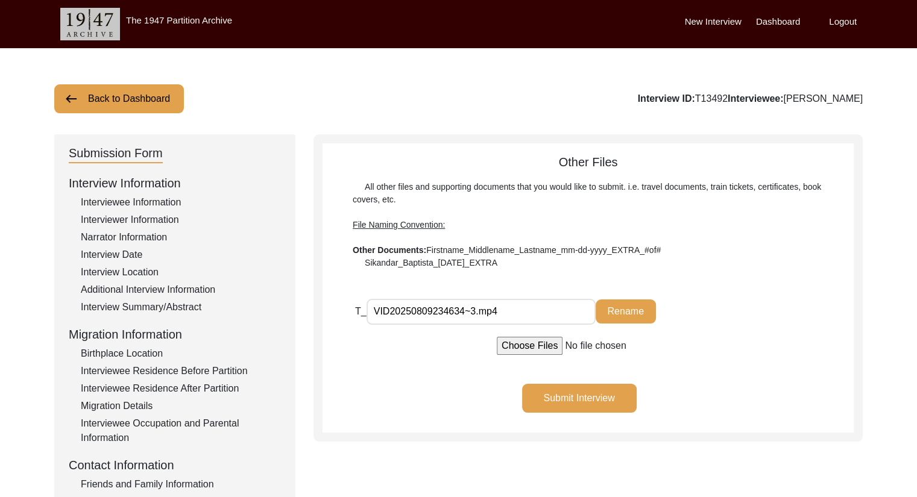
click at [131, 94] on button "Back to Dashboard" at bounding box center [119, 98] width 130 height 29
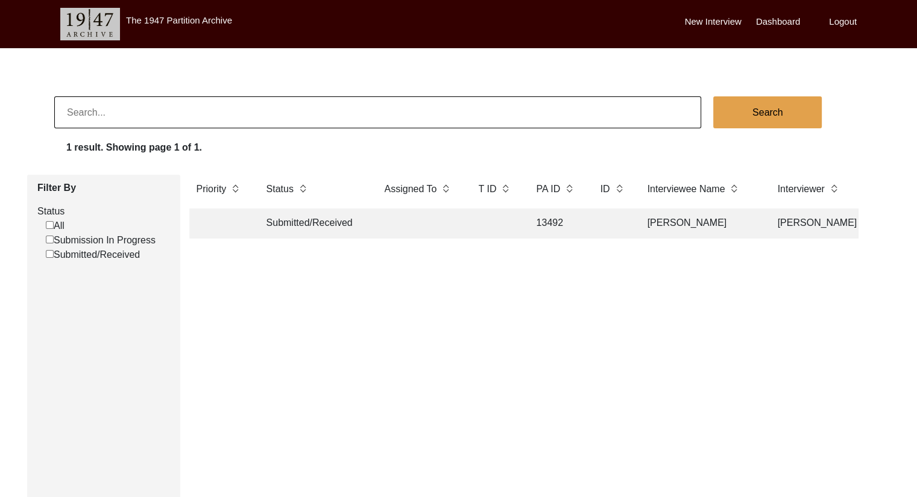
click at [52, 255] on input "Submitted/Received" at bounding box center [50, 254] width 8 height 8
click at [49, 240] on input "Submission In Progress" at bounding box center [50, 240] width 8 height 8
click at [49, 227] on input "All" at bounding box center [50, 225] width 8 height 8
checkbox input "false"
click at [300, 220] on td "Submitted/Received" at bounding box center [313, 224] width 108 height 30
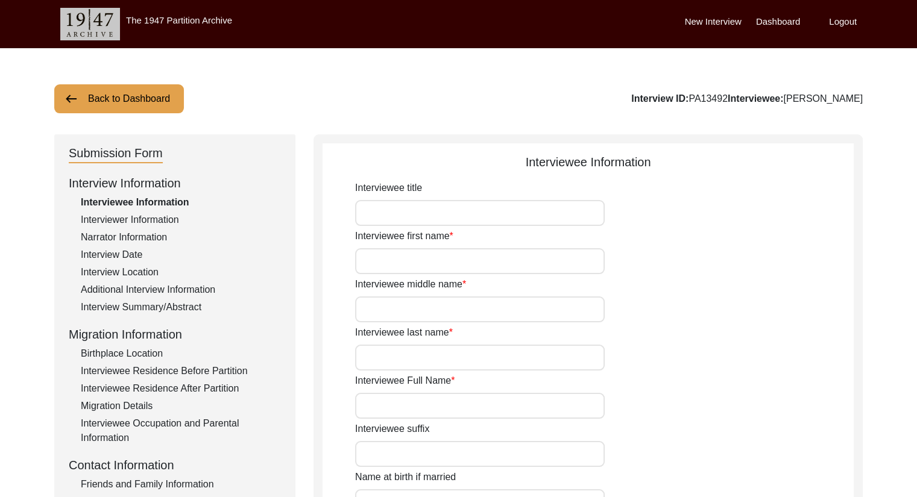
type input "Smt."
type input "[PERSON_NAME]"
type input "N/A"
type input "Saha"
type input "[PERSON_NAME]"
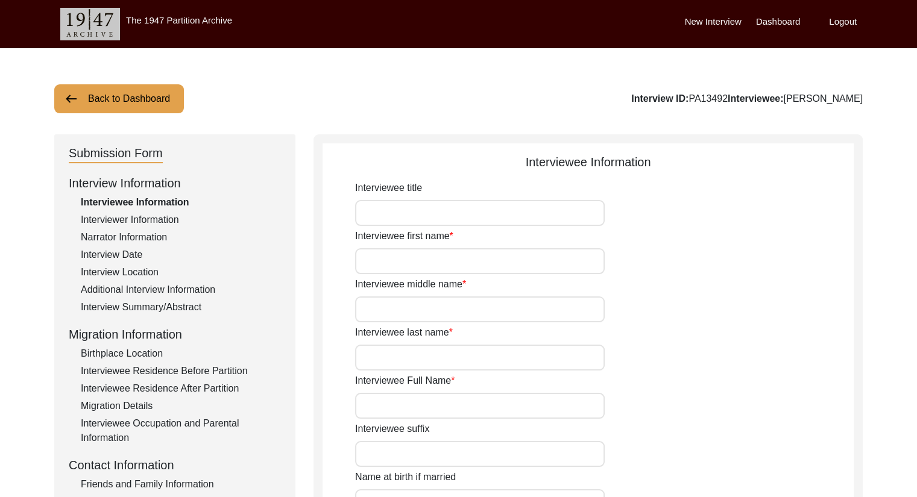
type input "[PERSON_NAME]"
type input "[DATE]"
type input "82"
type input "[DEMOGRAPHIC_DATA]"
type input "Bangla"
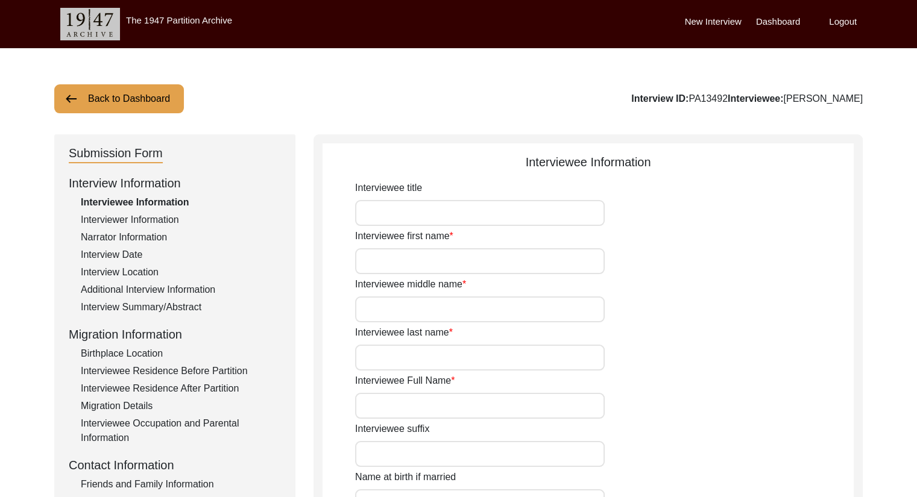
type input "[DEMOGRAPHIC_DATA]"
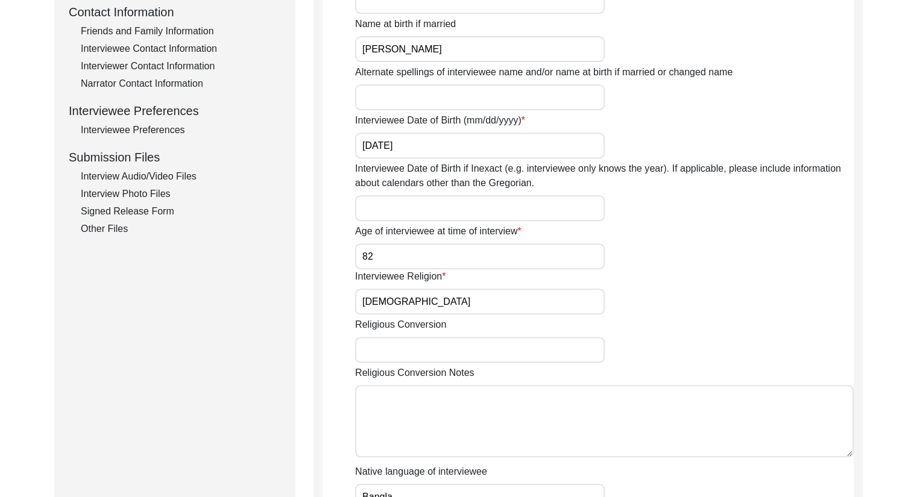
scroll to position [407, 0]
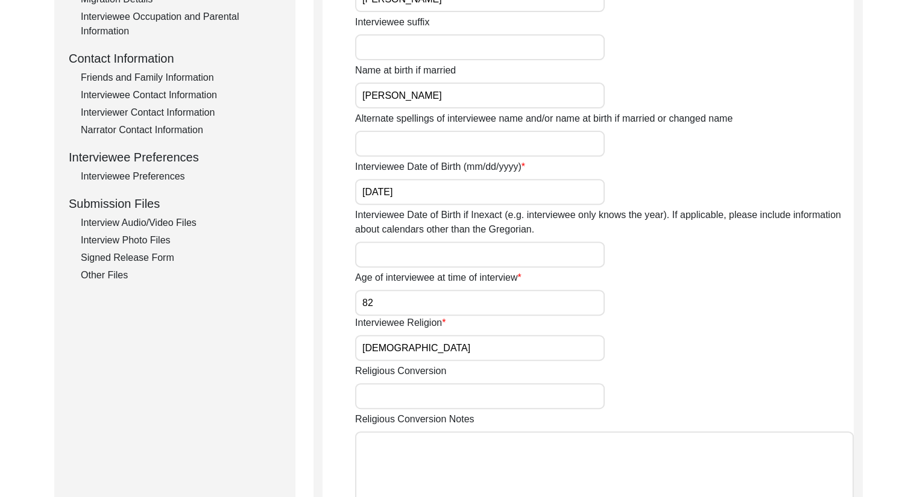
click at [114, 281] on div "Other Files" at bounding box center [181, 275] width 200 height 14
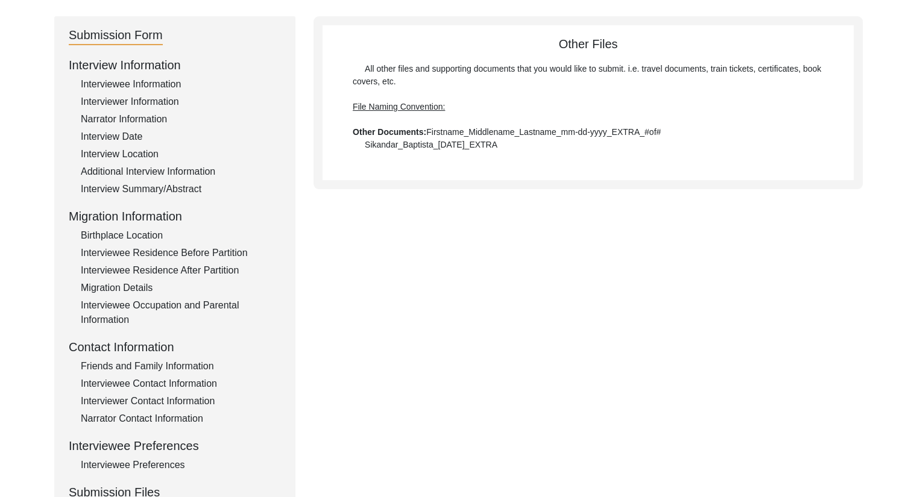
scroll to position [225, 0]
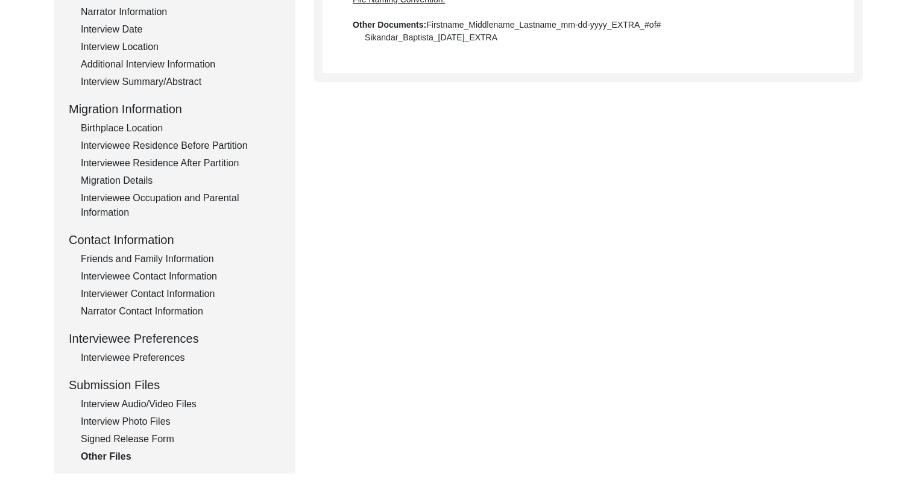
click at [123, 436] on div "Signed Release Form" at bounding box center [181, 439] width 200 height 14
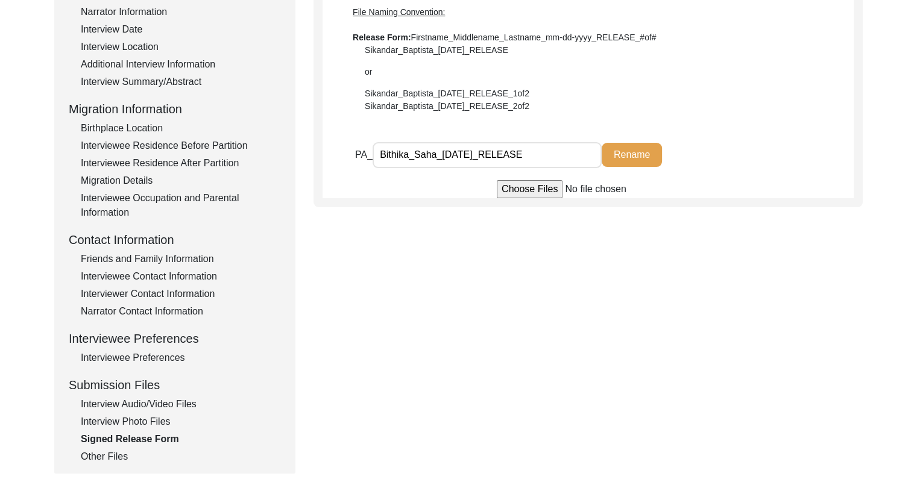
click at [145, 421] on div "Interview Photo Files" at bounding box center [181, 422] width 200 height 14
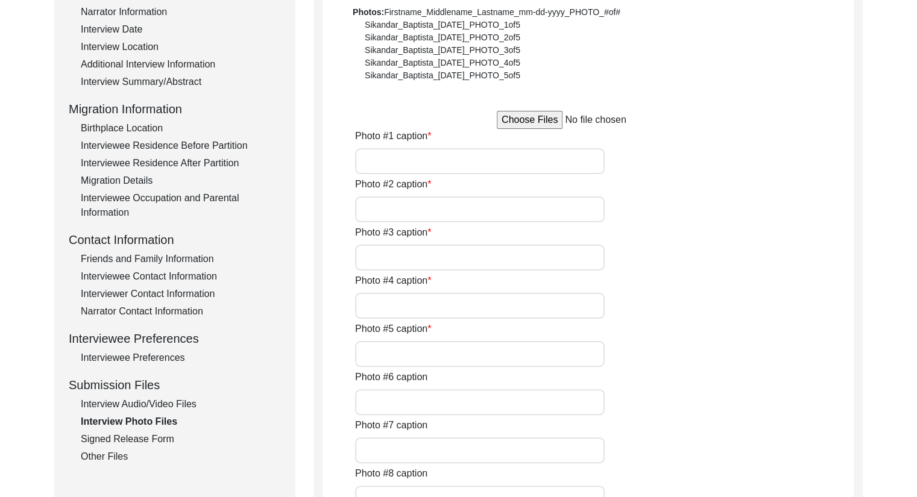
type input "[DATE] - Smt. [PERSON_NAME] on the day of the interview."
type input "[DATE] - Smt. [PERSON_NAME], and the interviewer, [PERSON_NAME] (her granddaugh…"
type input "[DATE] - Smt. [PERSON_NAME] looking at an old photograph of herself."
type input "[DATE] - Smt. [PERSON_NAME] and the interviewer talking before the interview."
type input "[DATE] - Smt. Saha with old photo albums."
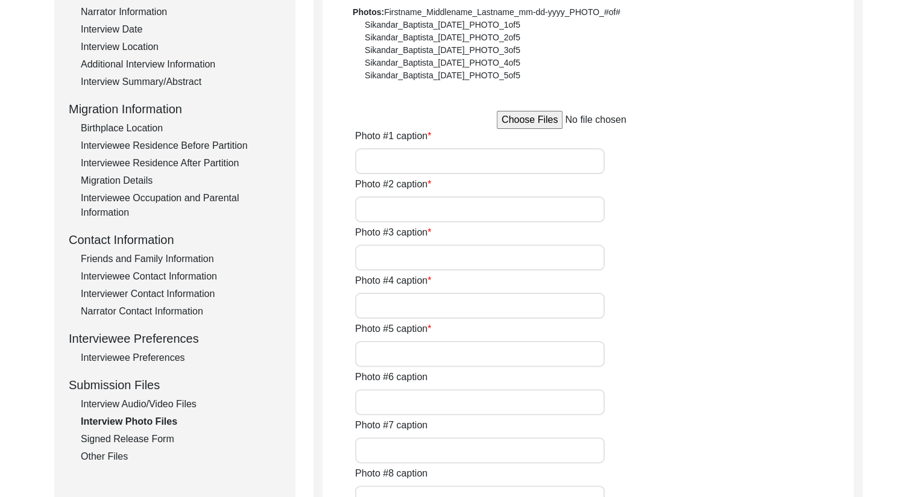
type input "1957 - Photograph of Smt. Saha which was taken by her Eldest brother, [PERSON_N…"
type input "[DATE] - Smt. [PERSON_NAME] on her wedding day before the groom and his family …"
type input "[DATE] – Smt. [PERSON_NAME]’s mother, Late [PERSON_NAME], welcoming her husband…"
type input "[DATE] - Smt. [PERSON_NAME]'s youngest sister, [PERSON_NAME], applying sandalwo…"
type input "[DATE] - Smt. [PERSON_NAME] and her husband, Late [PERSON_NAME], on the day of …"
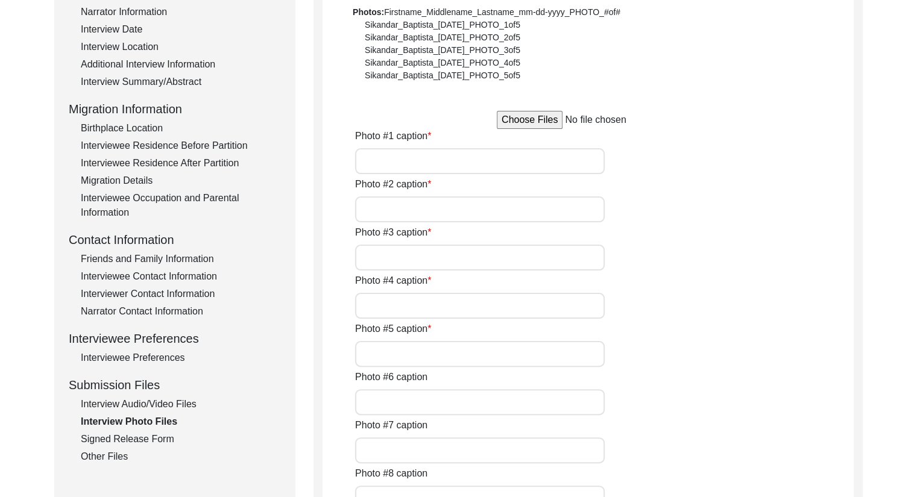
type input "1965 - Smt. [PERSON_NAME] and her husband, Late [PERSON_NAME]. This photograph …"
type input "[DATE] - Smt. [PERSON_NAME] during a trip with her husband to [GEOGRAPHIC_DATA]…"
type textarea "Photo #13 caption: 1968 - Smt. Saha with her son, [PERSON_NAME], who is a year …"
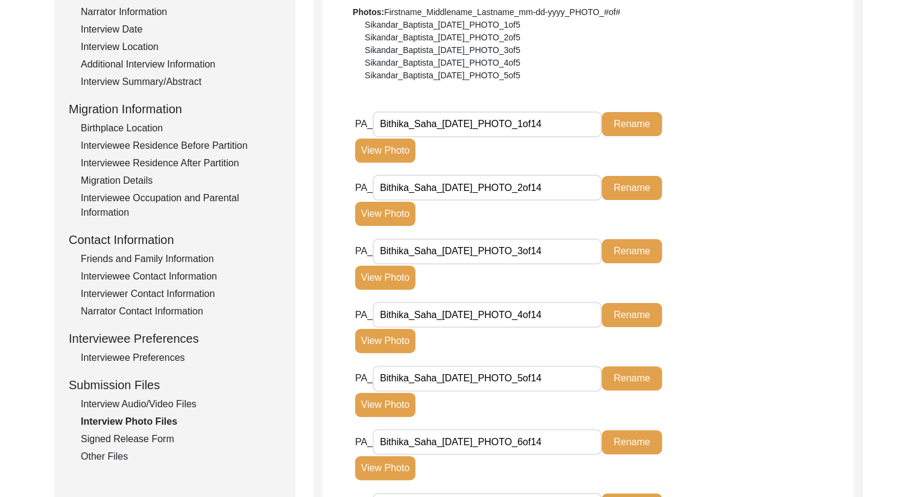
click at [173, 404] on div "Interview Audio/Video Files" at bounding box center [181, 404] width 200 height 14
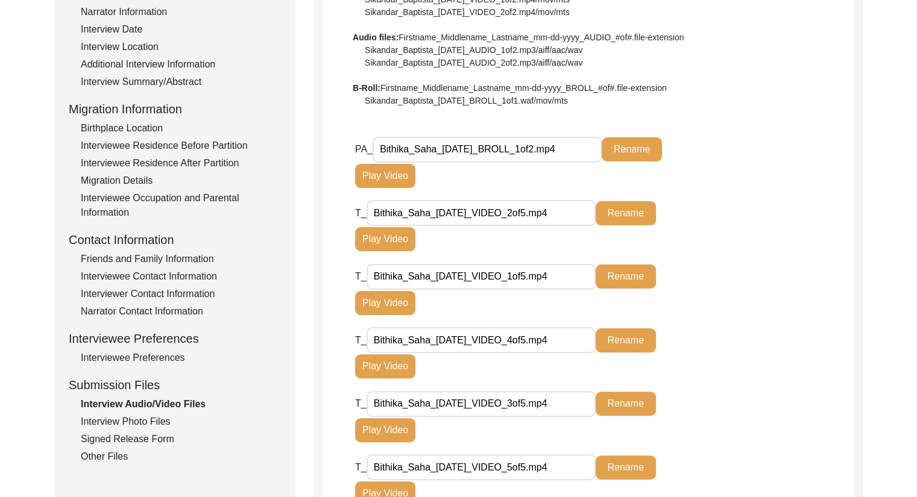
click at [155, 440] on div "Signed Release Form" at bounding box center [181, 439] width 200 height 14
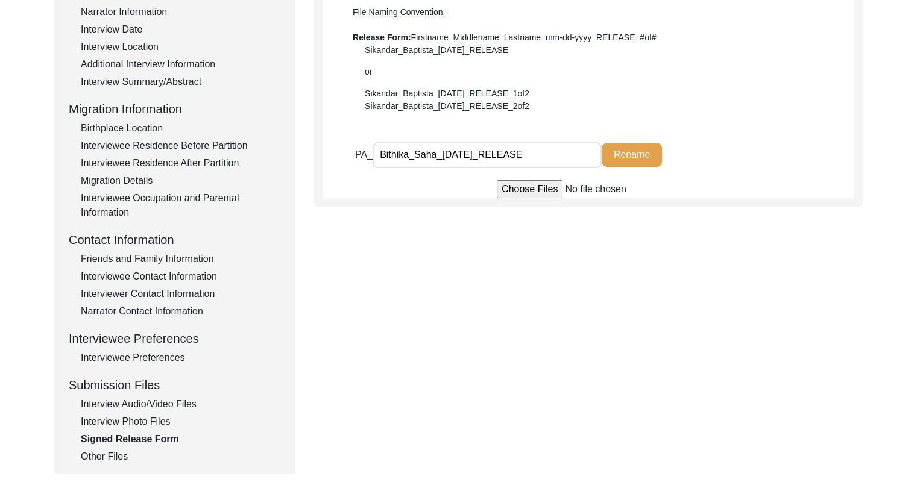
click at [155, 420] on div "Interview Photo Files" at bounding box center [181, 422] width 200 height 14
